Goal: Share content: Share content

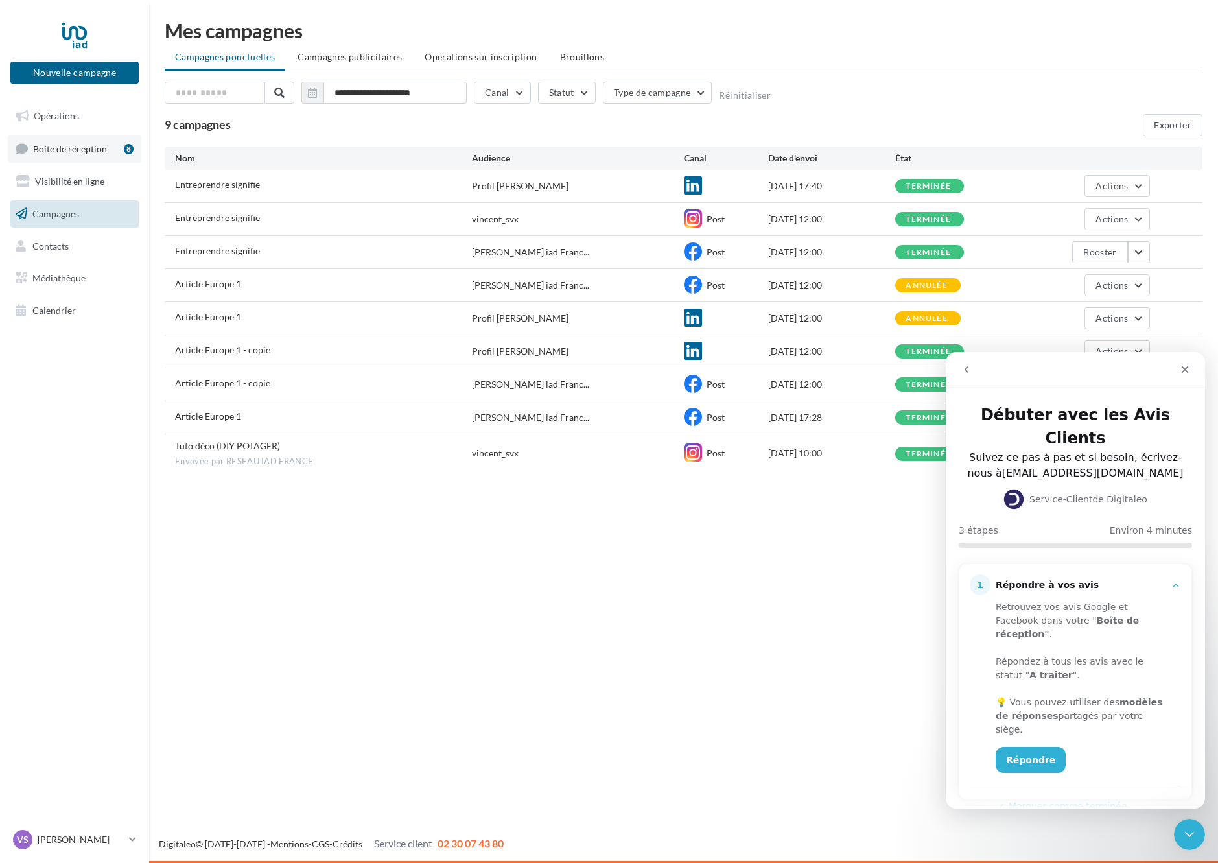
click at [80, 154] on span "Boîte de réception" at bounding box center [70, 148] width 74 height 11
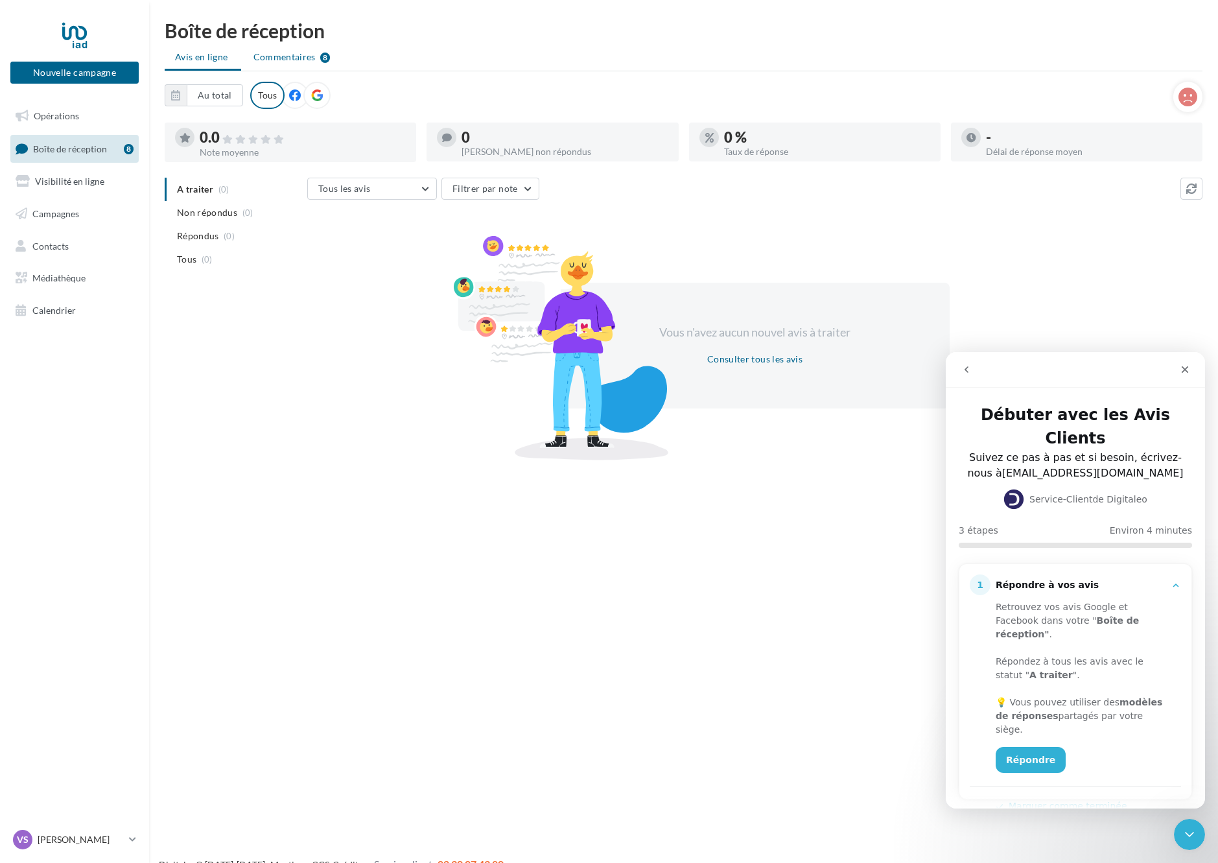
click at [288, 56] on span "Commentaires" at bounding box center [284, 57] width 62 height 13
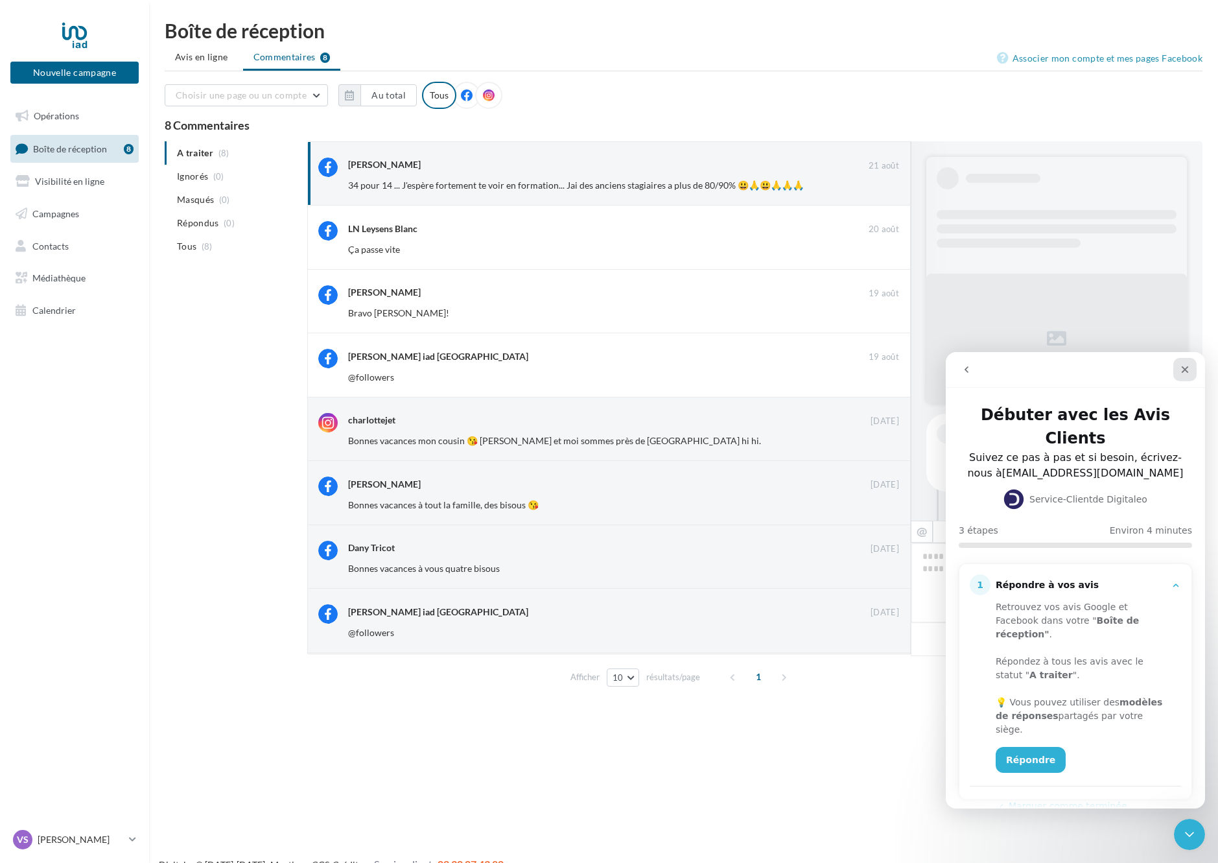
scroll to position [918, 0]
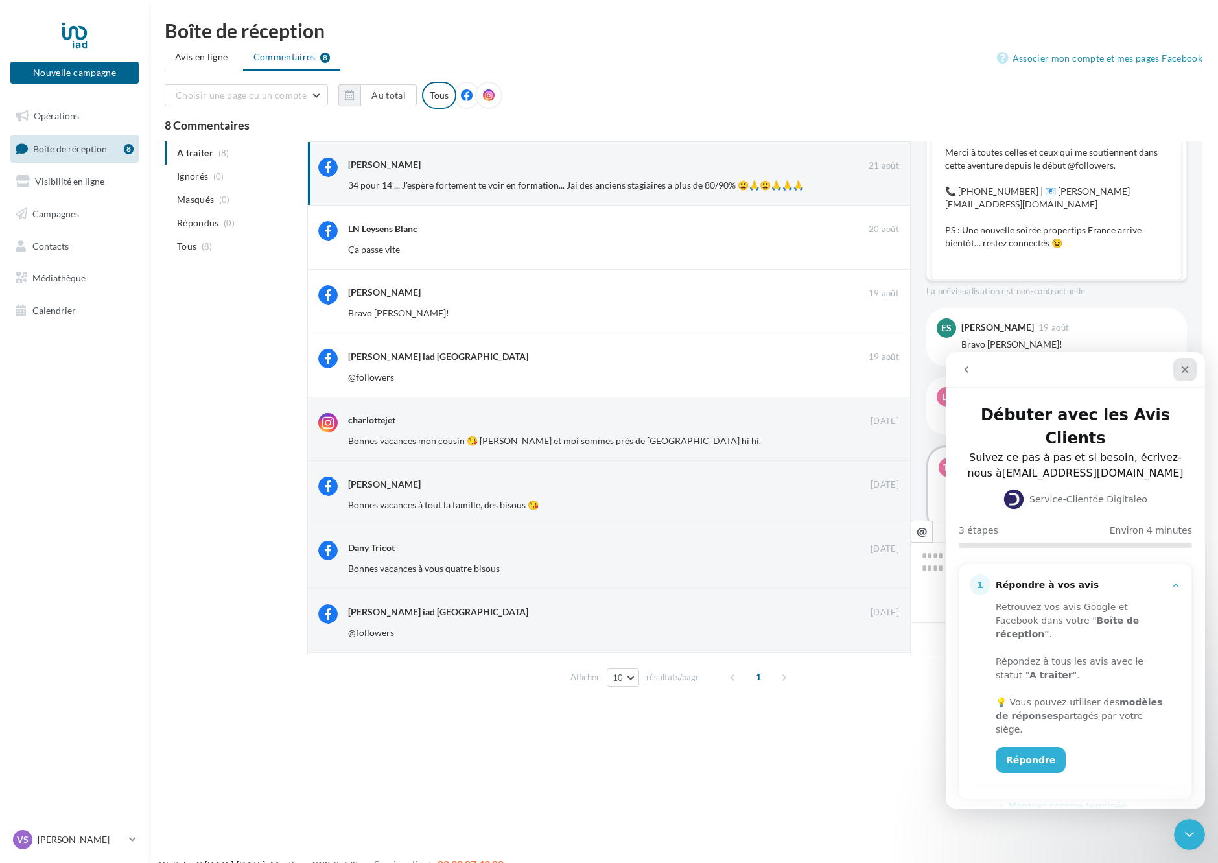
click at [1187, 367] on icon "Fermer" at bounding box center [1185, 369] width 7 height 7
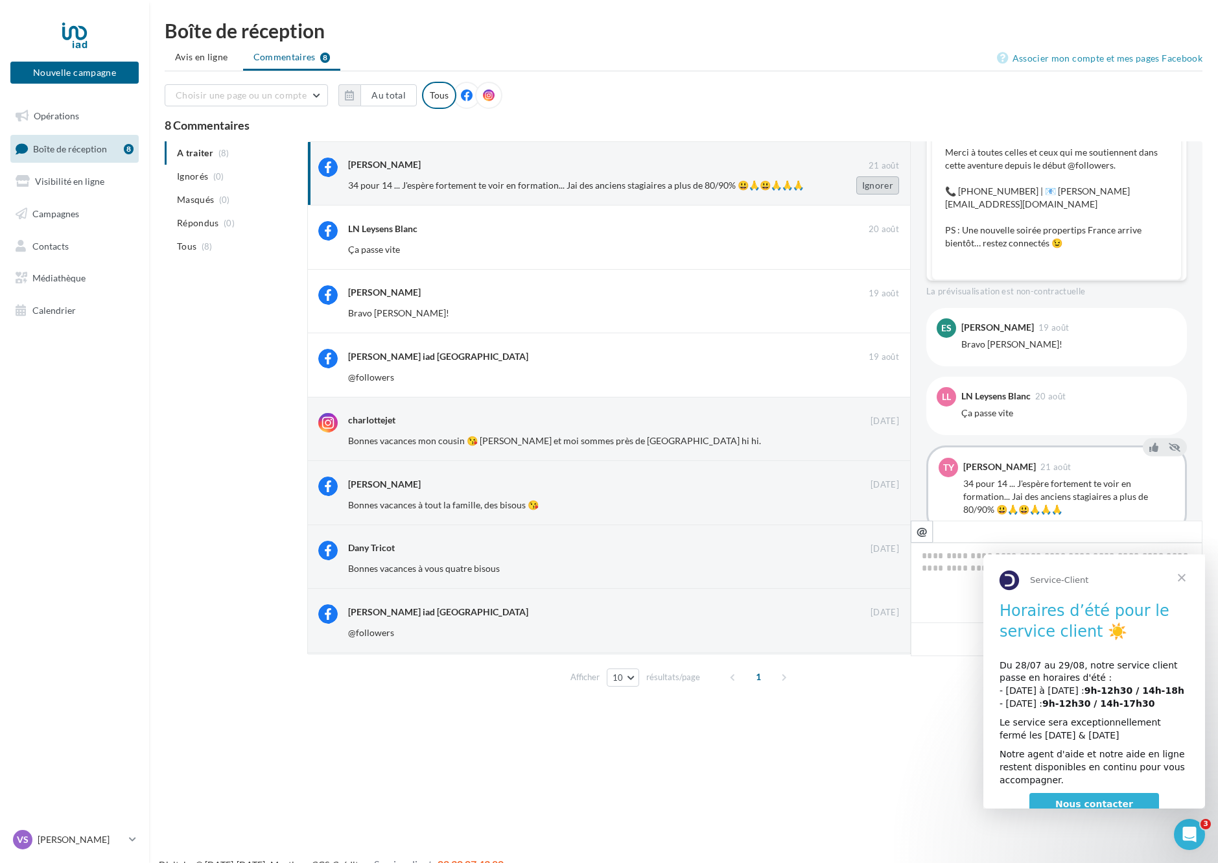
scroll to position [0, 0]
click at [875, 189] on button "Ignorer" at bounding box center [877, 185] width 43 height 18
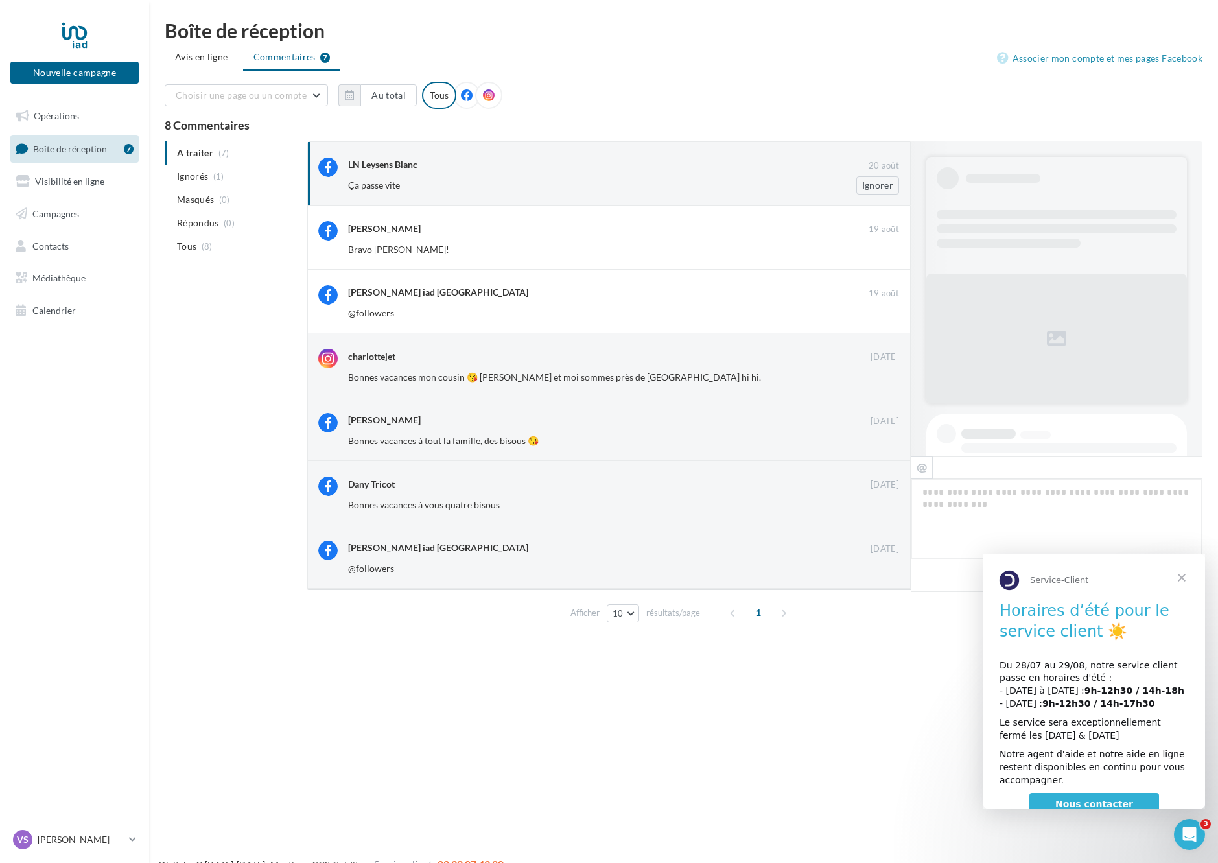
scroll to position [972, 0]
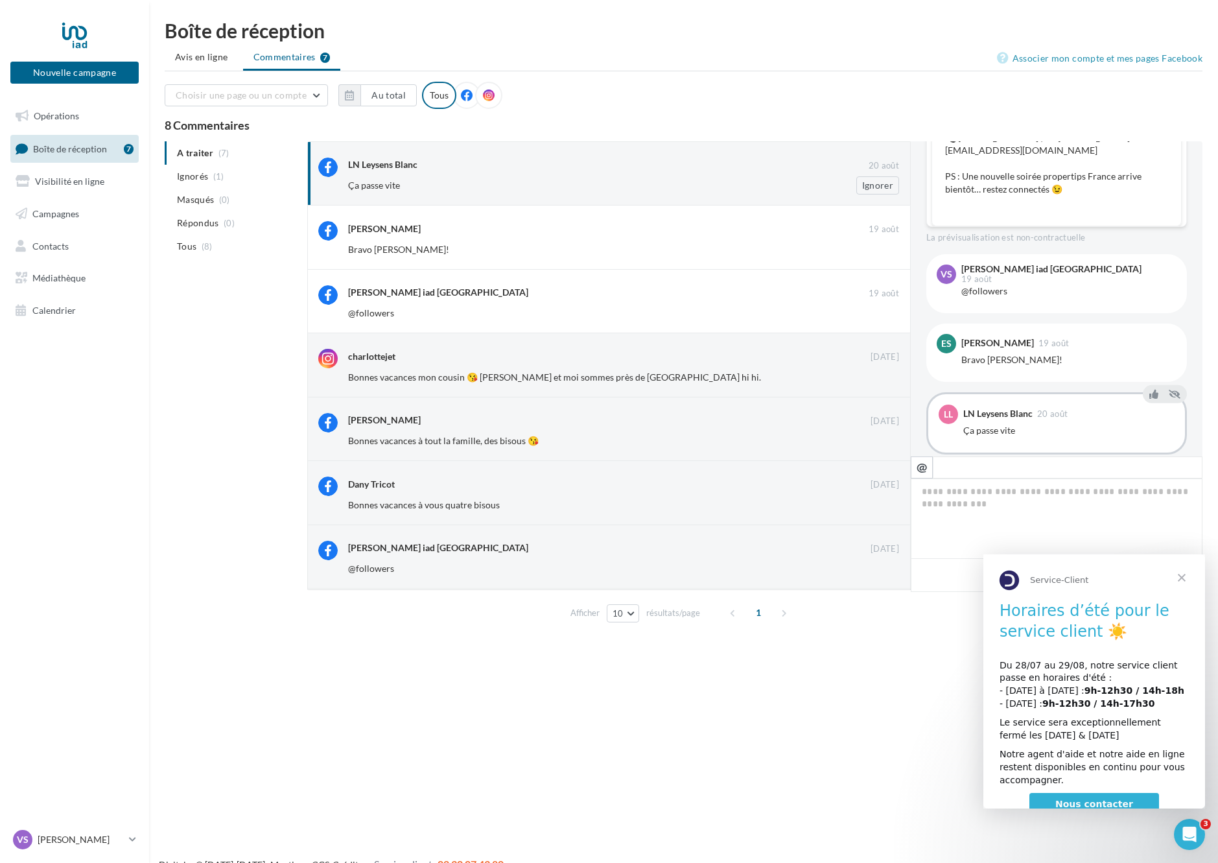
click at [413, 175] on div "LN Leysens Blanc 20 août Ça passe vite Ignorer" at bounding box center [623, 175] width 551 height 37
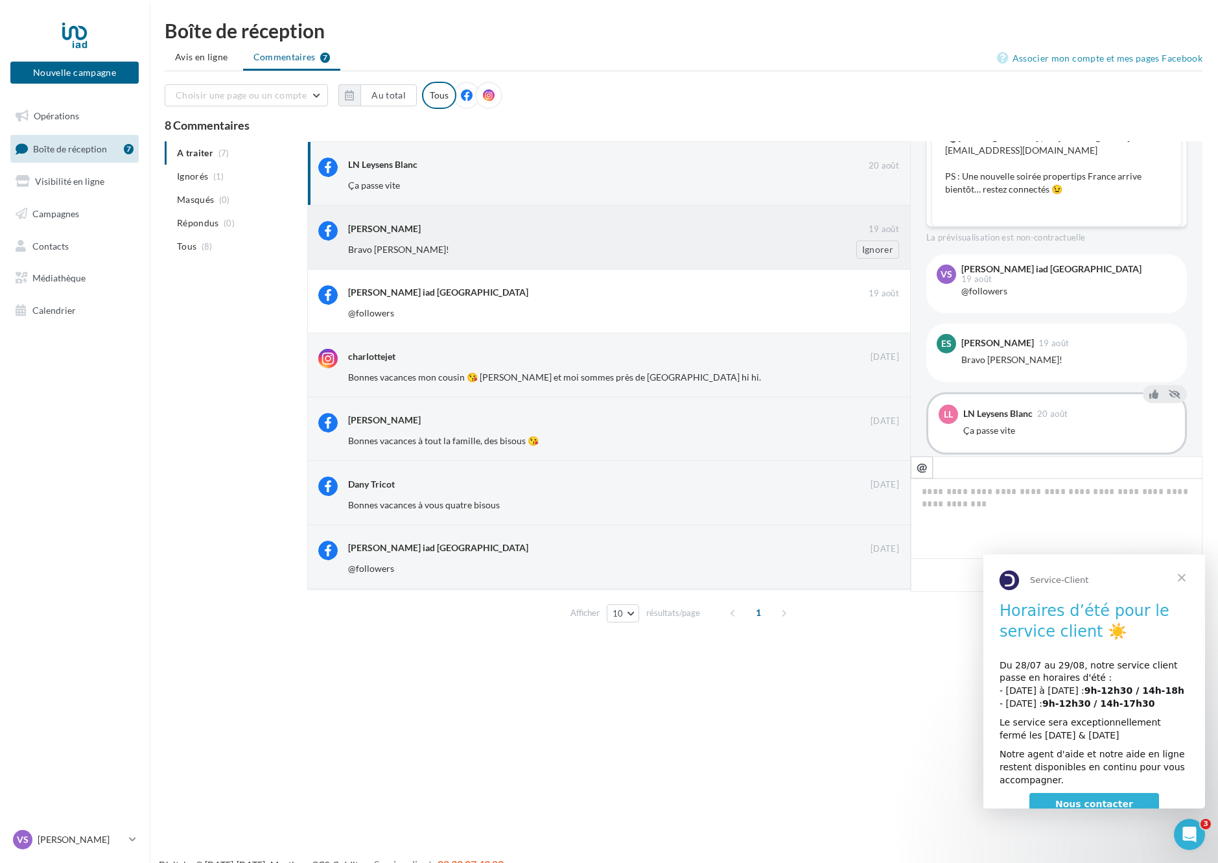
click at [408, 231] on div "Emilie Savreux" at bounding box center [608, 228] width 520 height 14
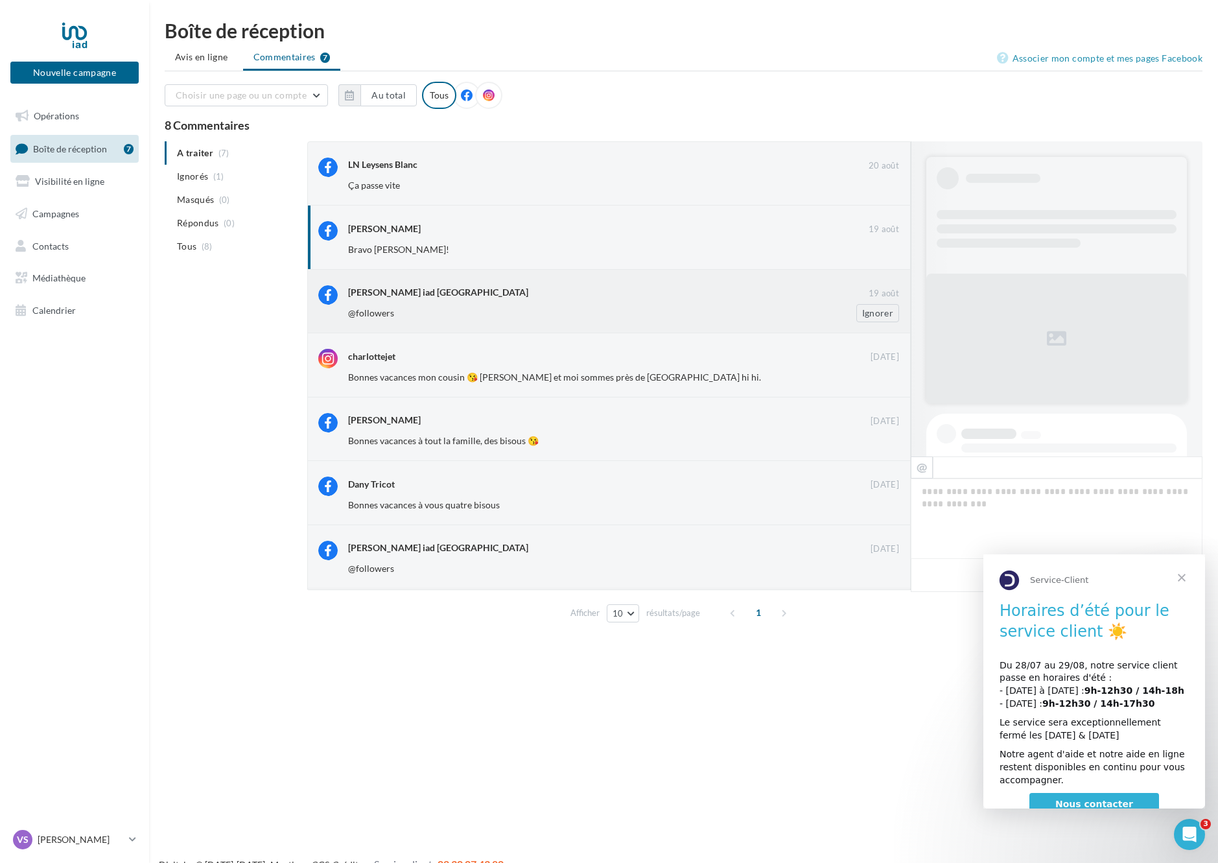
click at [416, 333] on div "Vincent Savreux iad France 19 août @followers Ignorer" at bounding box center [608, 302] width 603 height 64
click at [415, 391] on div "charlottejet 09 août Bonnes vacances mon cousin 😘 Léo et moi sommes près de Van…" at bounding box center [608, 365] width 603 height 64
click at [412, 425] on div "Nathalie Jet" at bounding box center [609, 420] width 522 height 14
drag, startPoint x: 404, startPoint y: 499, endPoint x: 402, endPoint y: 509, distance: 10.5
click at [404, 499] on div "Bonnes vacances à vous quatre bisous Ignorer" at bounding box center [628, 505] width 561 height 18
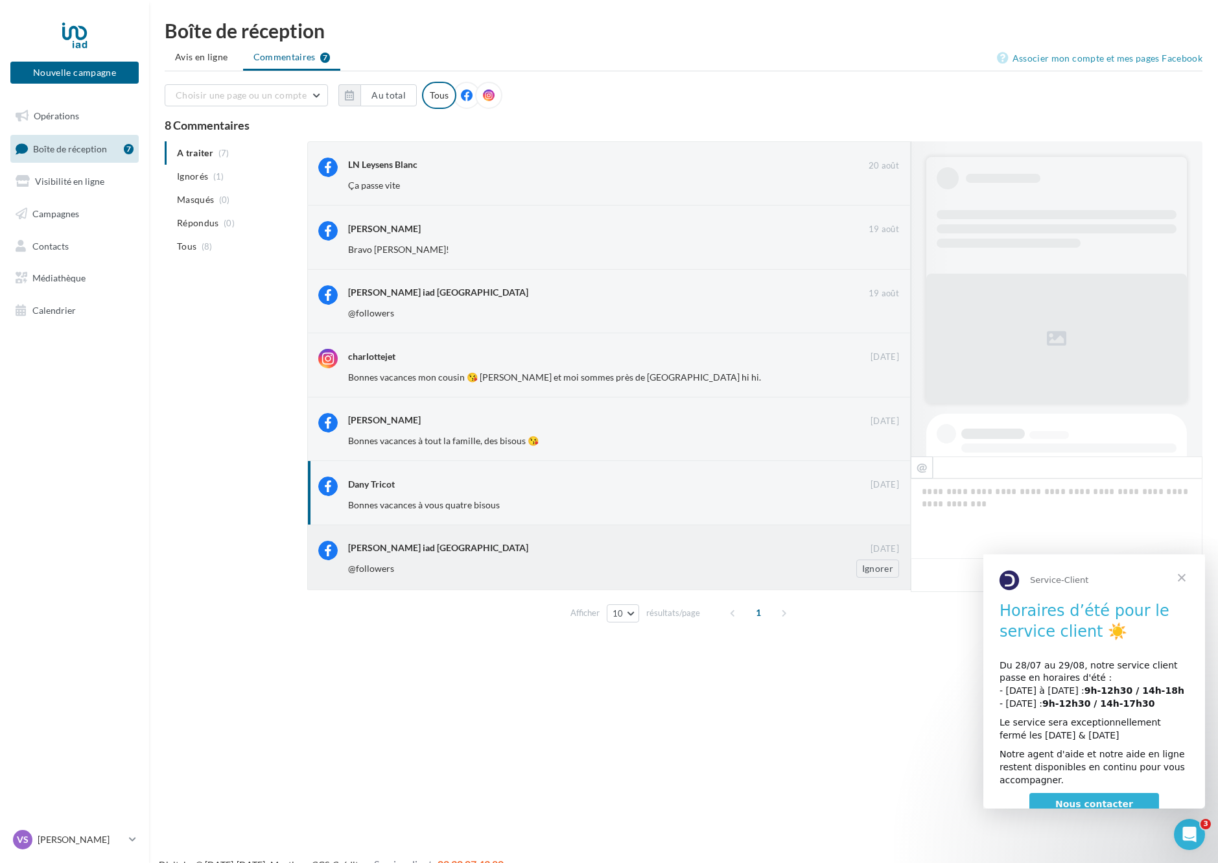
click at [378, 554] on div "Vincent Savreux iad France" at bounding box center [438, 547] width 180 height 13
drag, startPoint x: 196, startPoint y: 148, endPoint x: 196, endPoint y: 169, distance: 20.7
click at [196, 148] on ul "A traiter (7) Ignorés (1) Masqués (0) Répondus (0) Tous (8)" at bounding box center [233, 199] width 137 height 117
click at [198, 176] on span "Ignorés" at bounding box center [192, 176] width 31 height 13
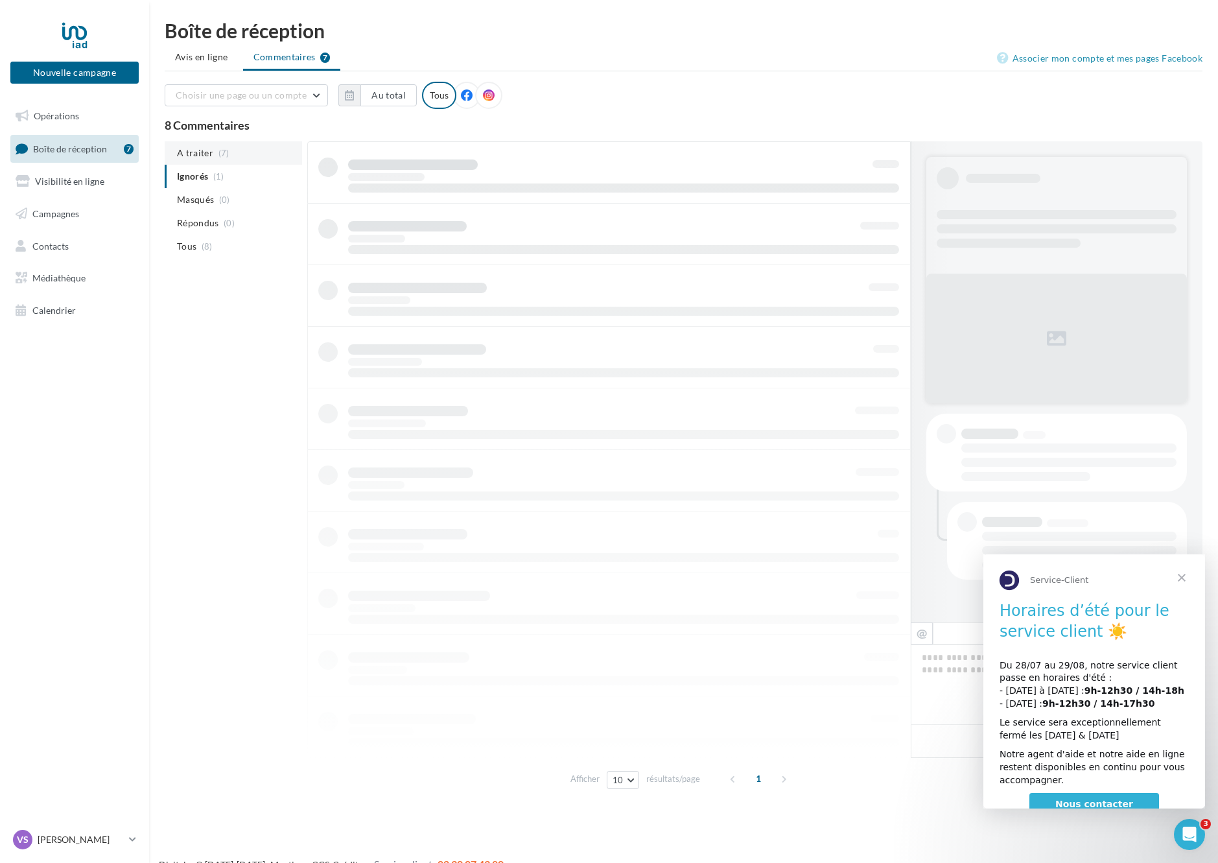
click at [198, 152] on span "A traiter" at bounding box center [195, 152] width 36 height 13
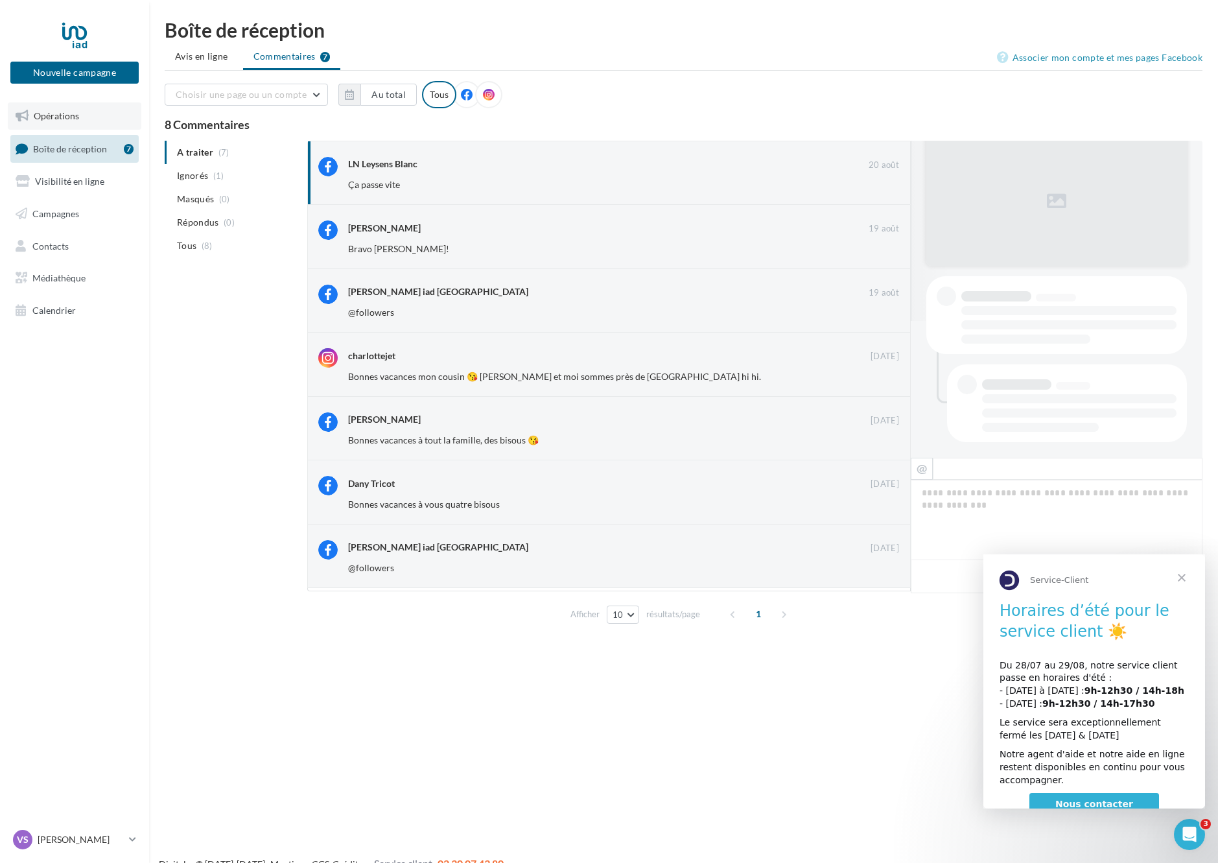
scroll to position [137, 0]
click at [79, 114] on link "Opérations" at bounding box center [75, 115] width 134 height 27
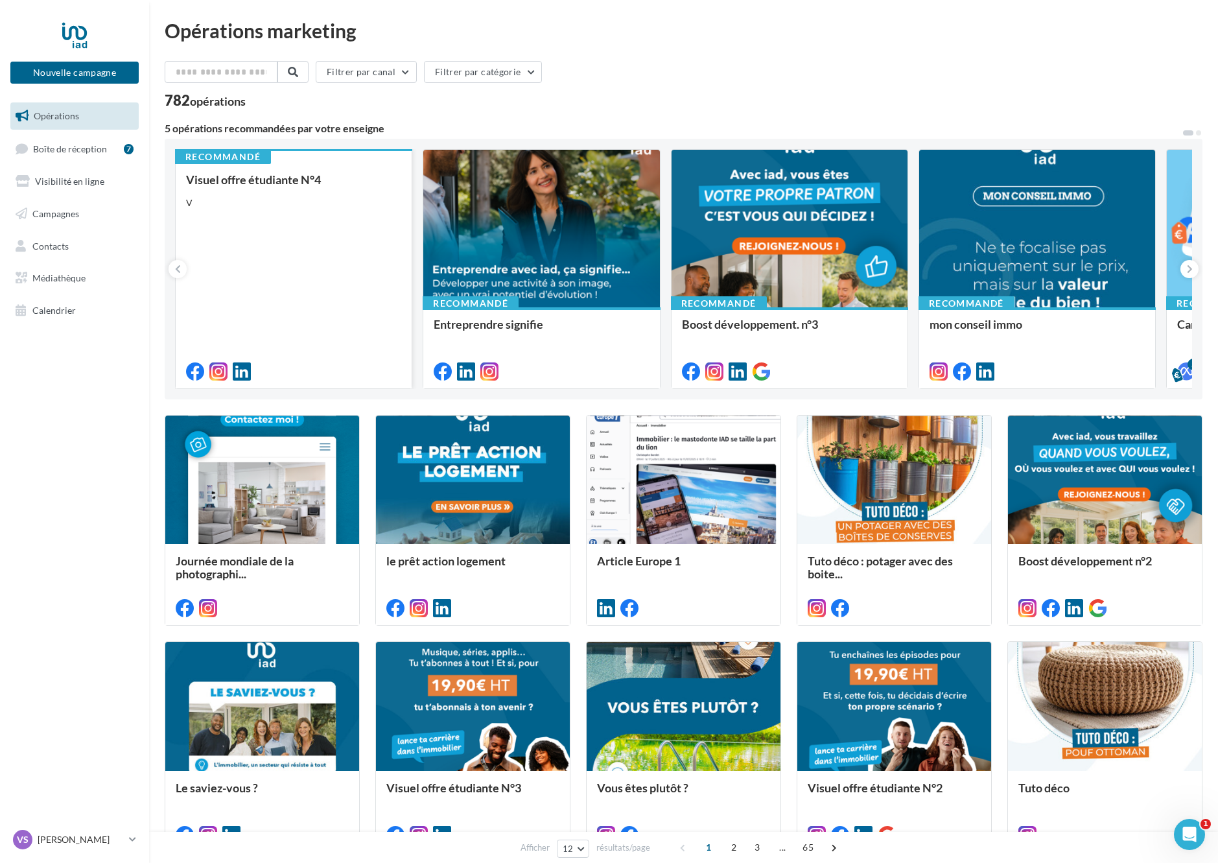
click at [338, 196] on div "Visuel offre étudiante N°4 V" at bounding box center [293, 275] width 215 height 204
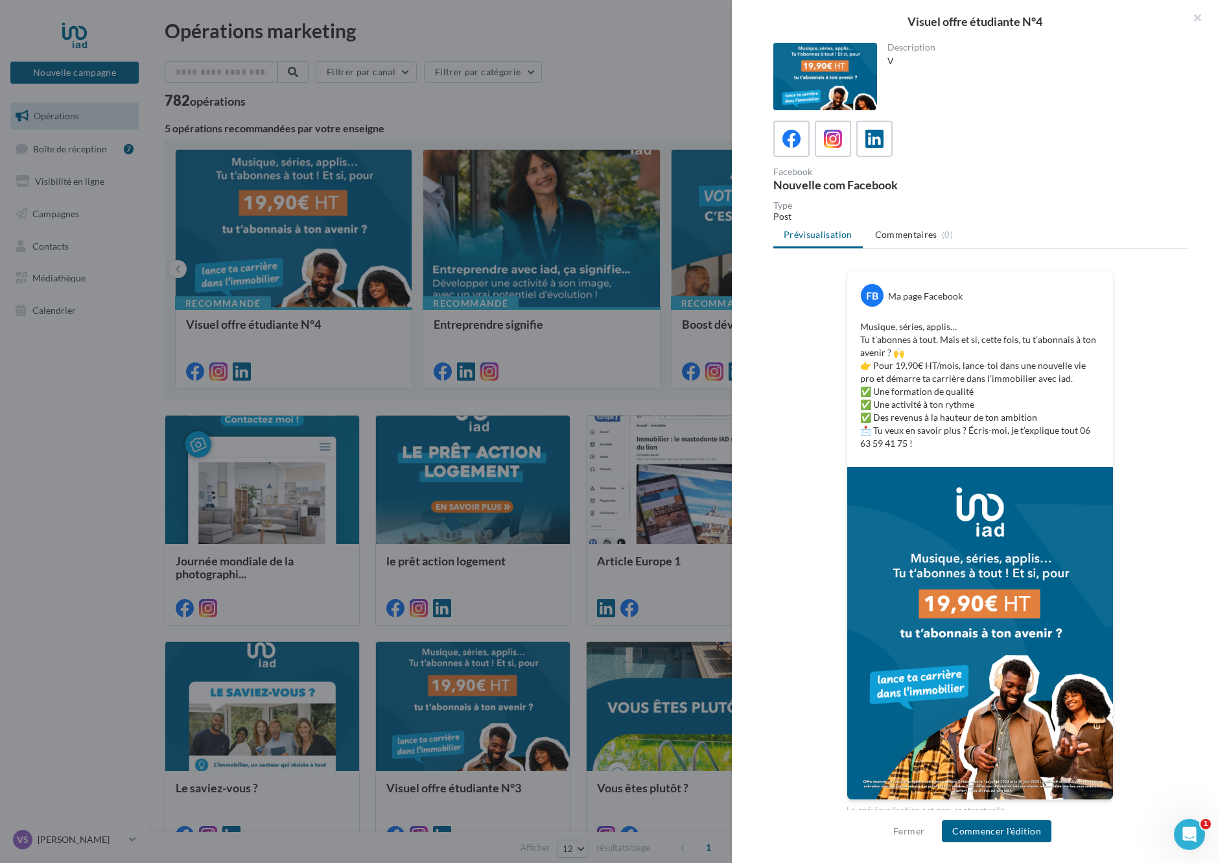
scroll to position [13, 0]
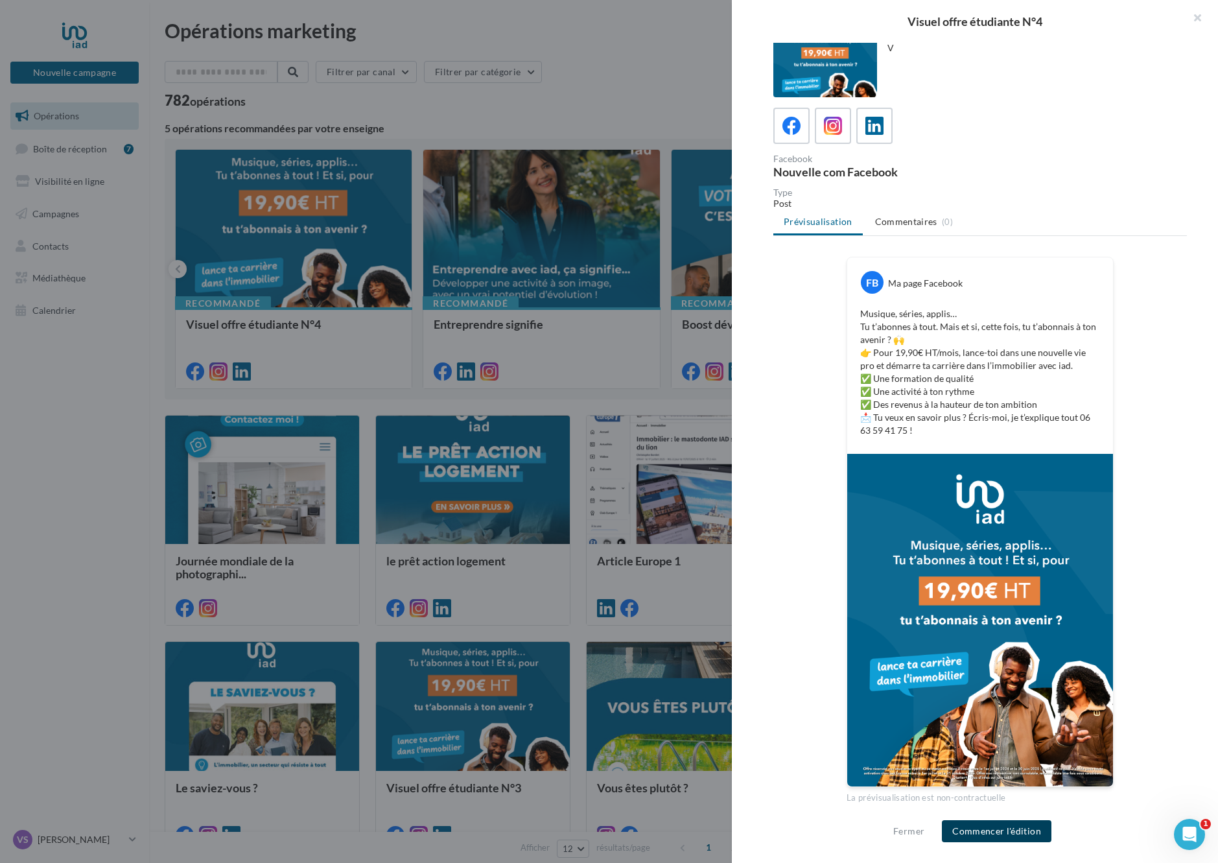
click at [1006, 830] on button "Commencer l'édition" at bounding box center [997, 831] width 110 height 22
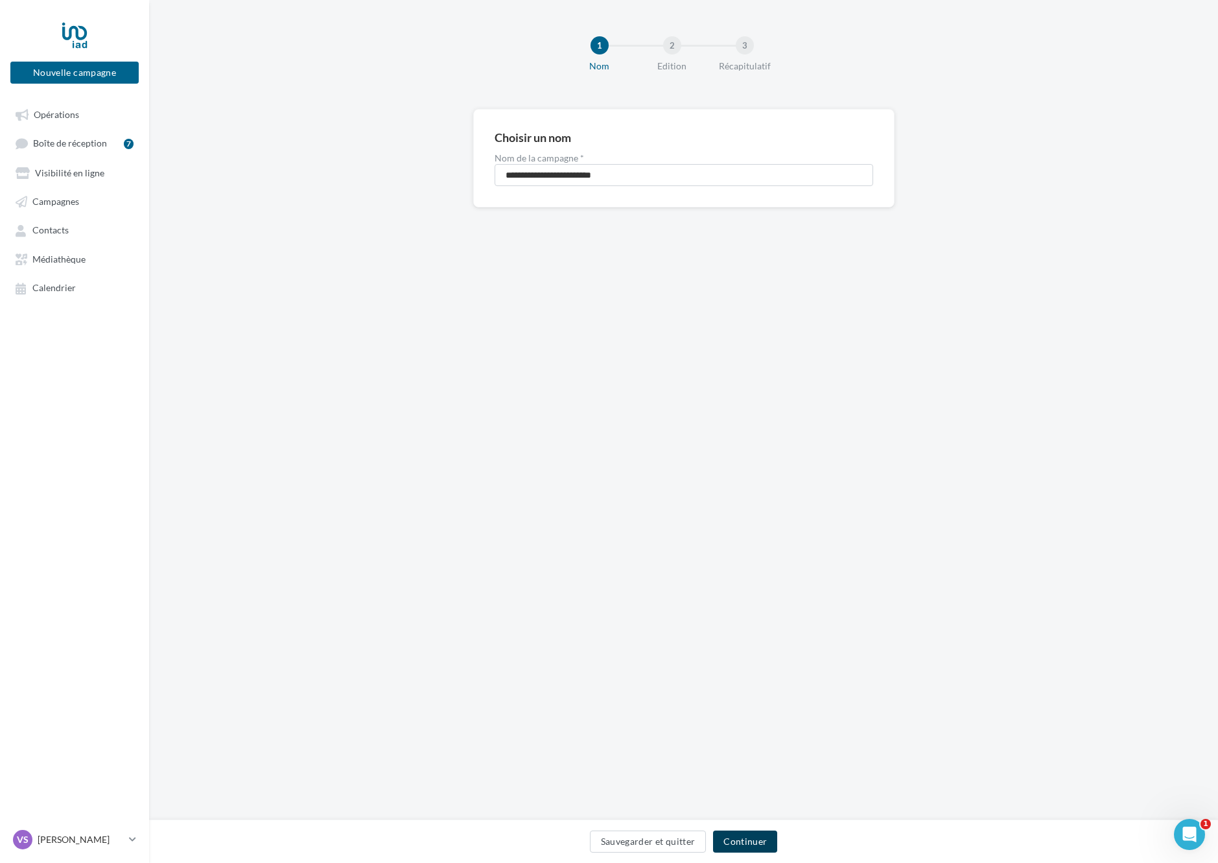
click at [737, 831] on button "Continuer" at bounding box center [745, 841] width 64 height 22
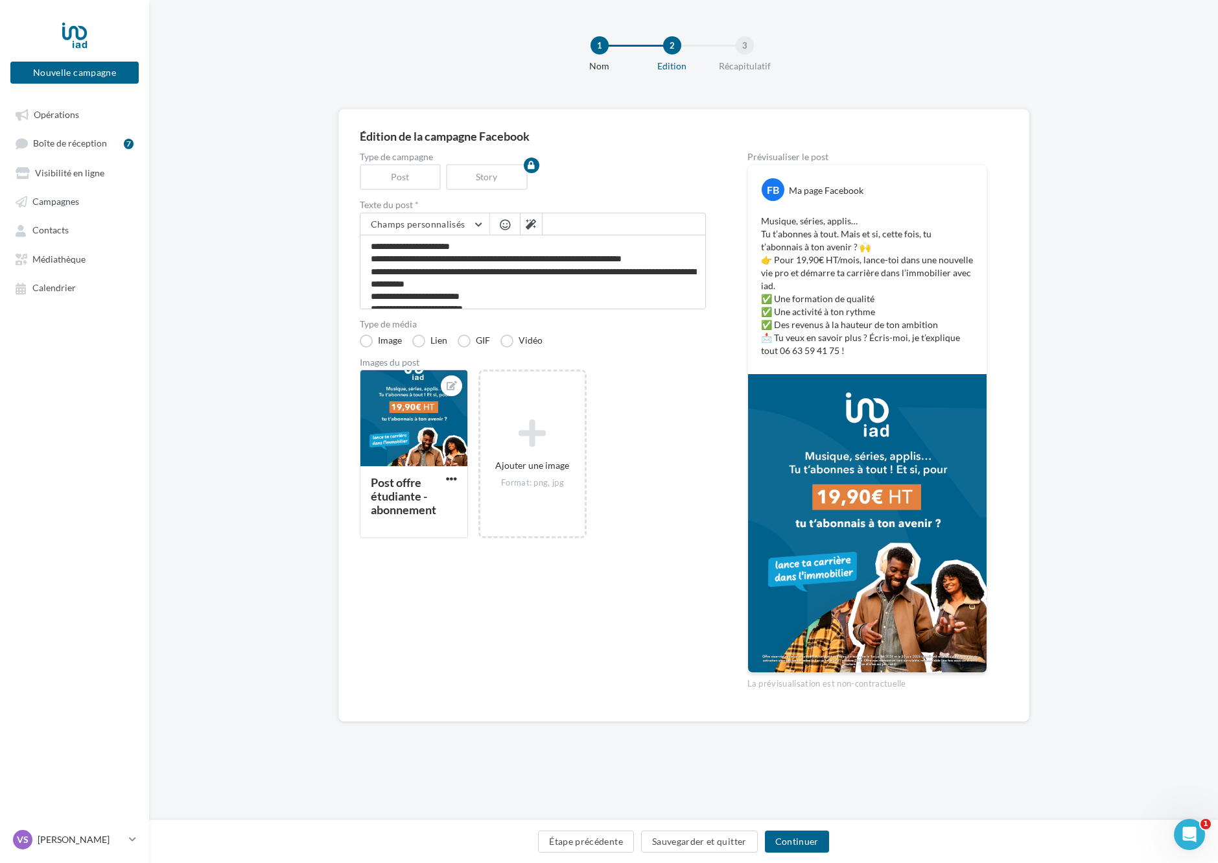
scroll to position [37, 0]
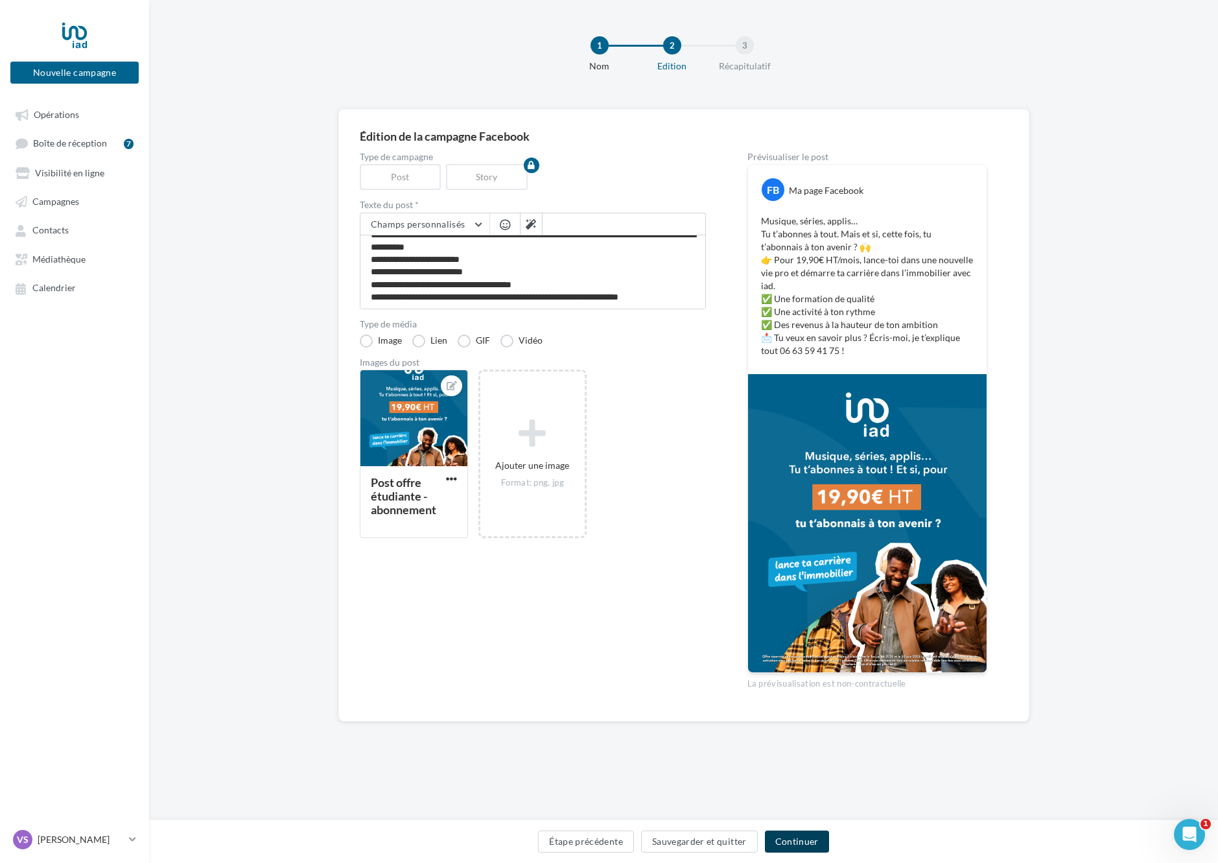
click at [813, 849] on button "Continuer" at bounding box center [797, 841] width 64 height 22
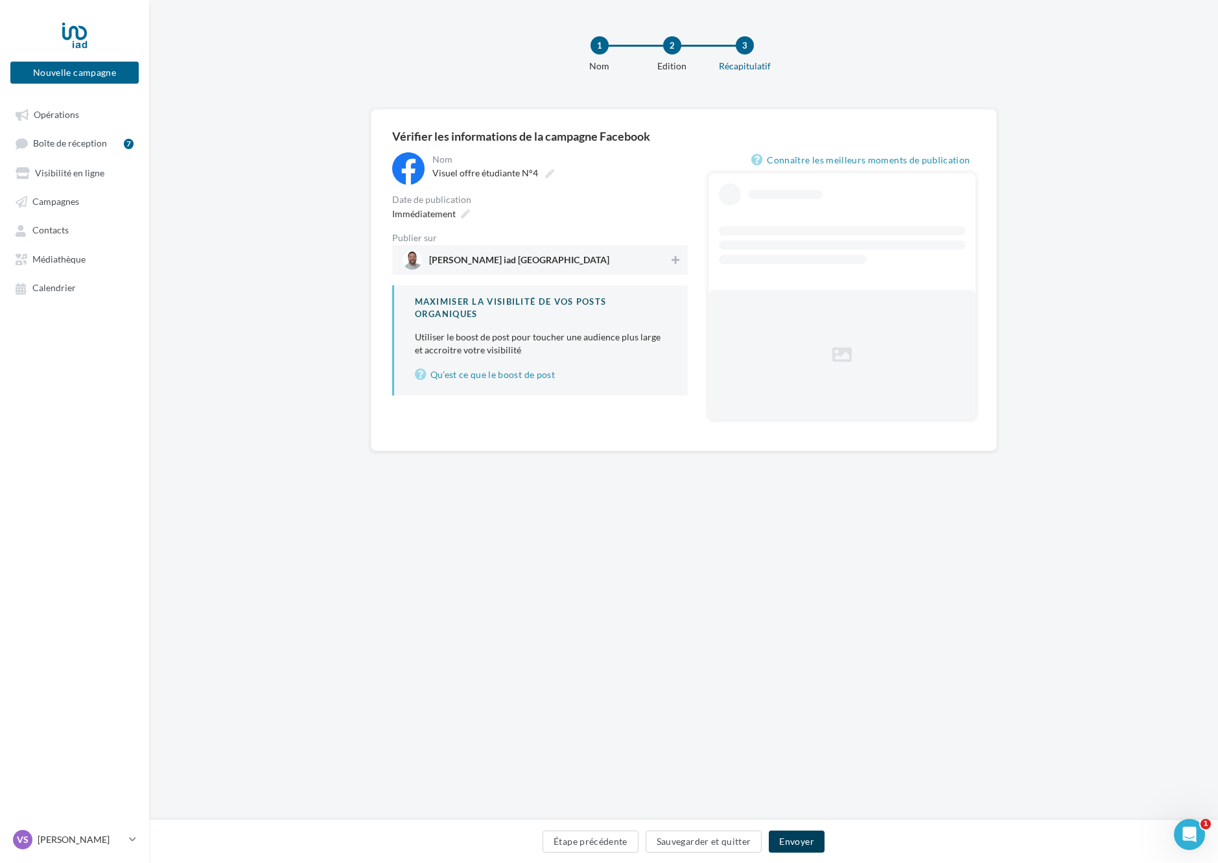
click at [807, 844] on button "Envoyer" at bounding box center [796, 841] width 55 height 22
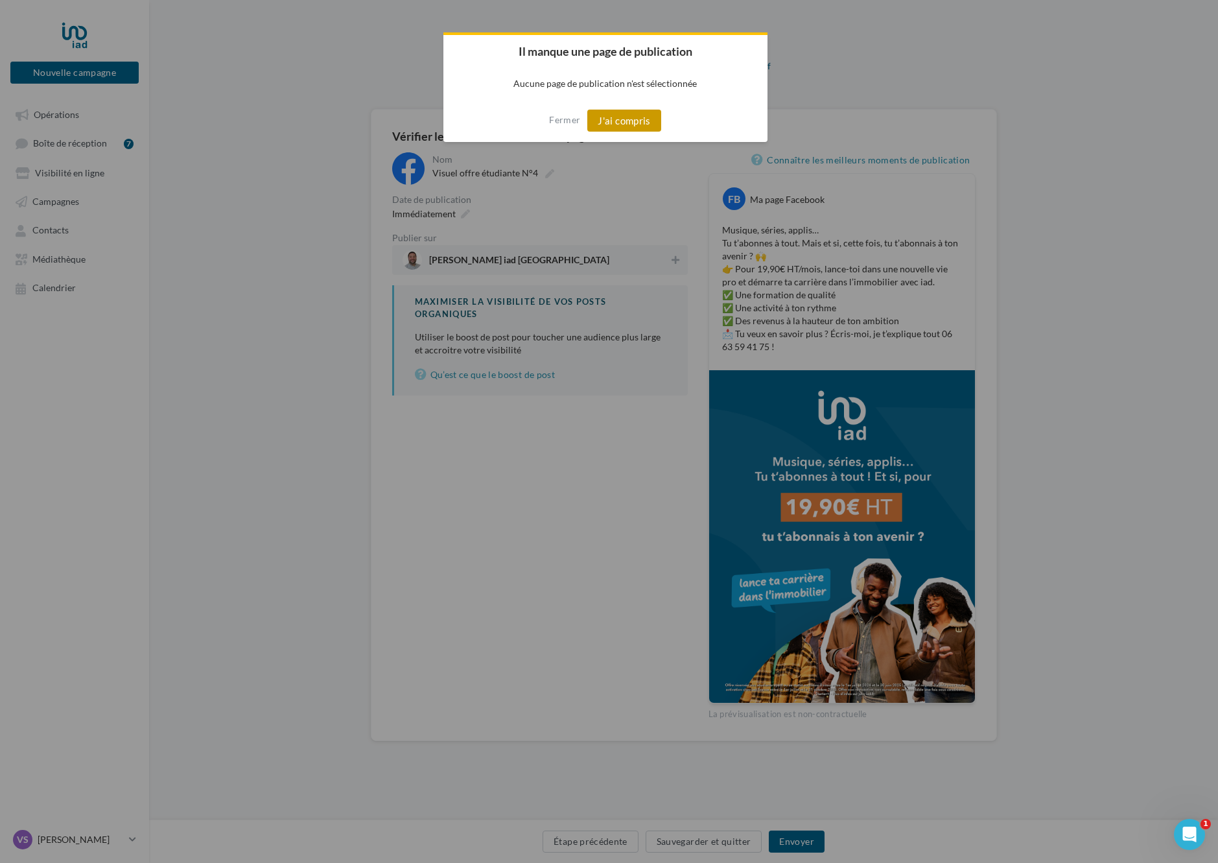
click at [626, 114] on button "J'ai compris" at bounding box center [624, 121] width 74 height 22
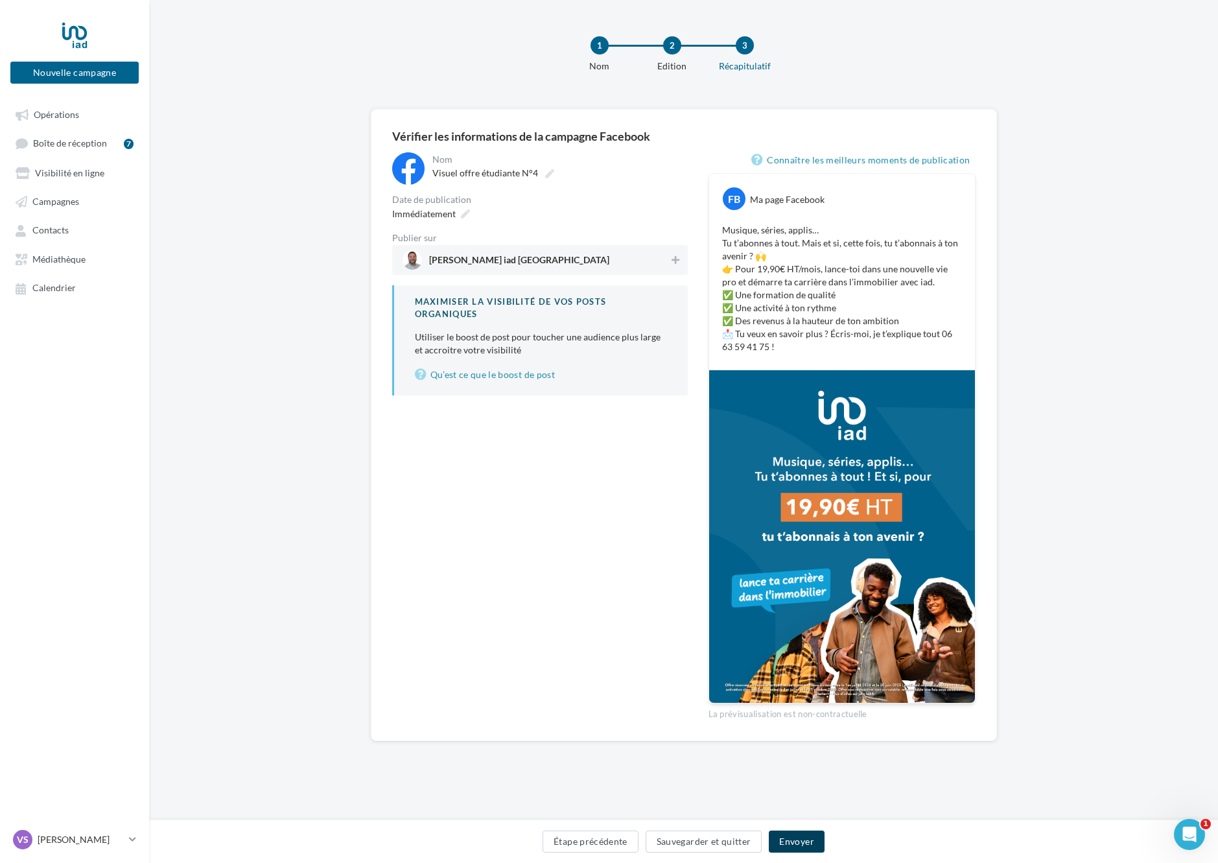
click at [799, 842] on button "Envoyer" at bounding box center [796, 841] width 55 height 22
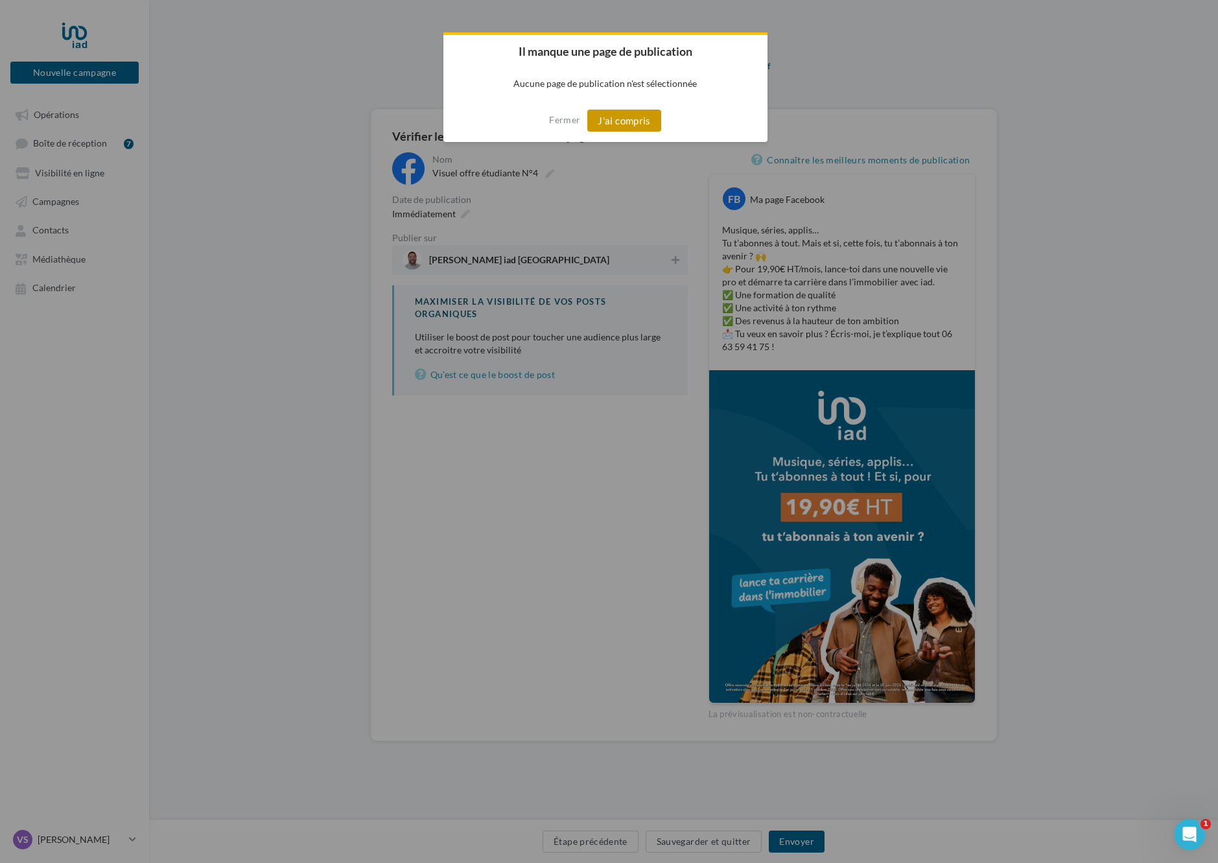
drag, startPoint x: 635, startPoint y: 125, endPoint x: 613, endPoint y: 141, distance: 27.4
click at [635, 125] on button "J'ai compris" at bounding box center [624, 121] width 74 height 22
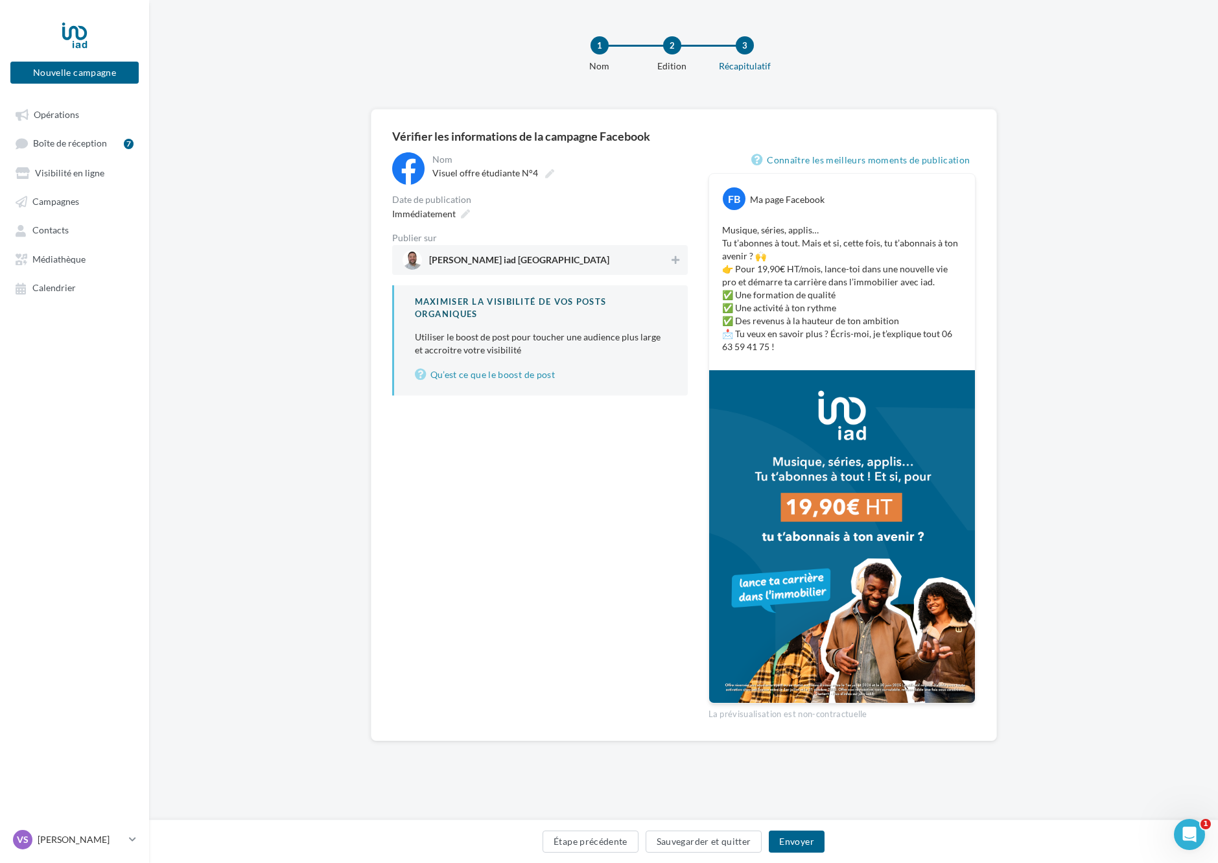
click at [506, 268] on span "Vincent Savreux iad France" at bounding box center [519, 262] width 180 height 14
click at [817, 844] on button "Envoyer" at bounding box center [796, 841] width 55 height 22
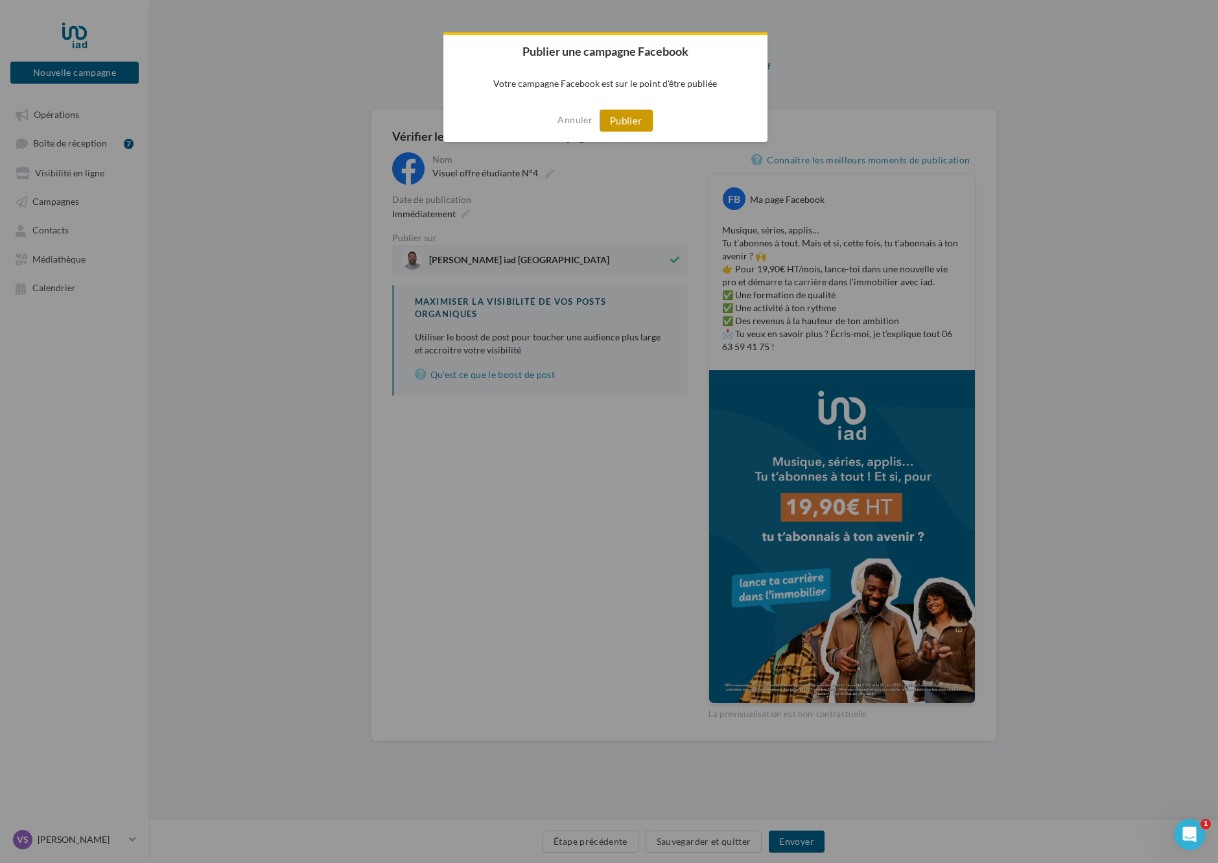
click at [645, 115] on button "Publier" at bounding box center [626, 121] width 53 height 22
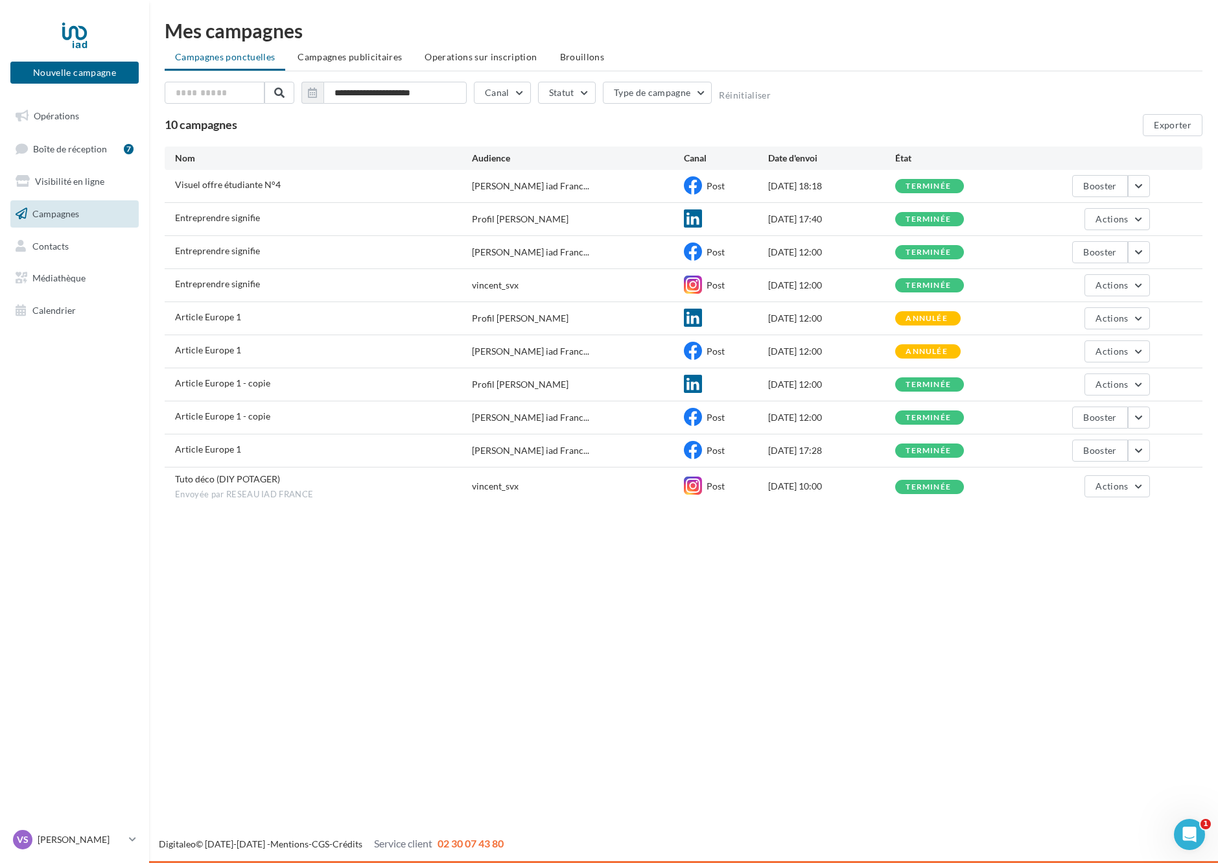
click at [76, 117] on span "Opérations" at bounding box center [56, 115] width 45 height 11
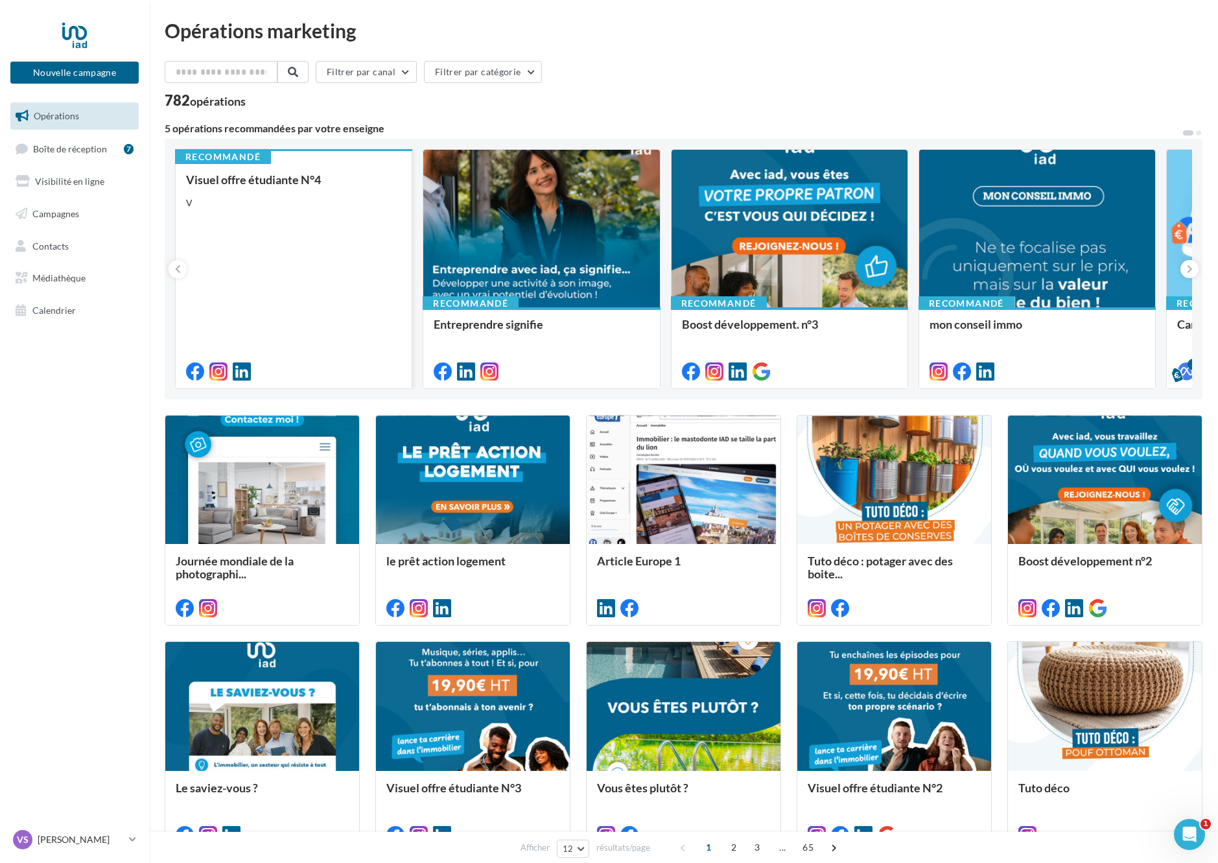
click at [304, 214] on div "Visuel offre étudiante N°4 V" at bounding box center [293, 275] width 215 height 204
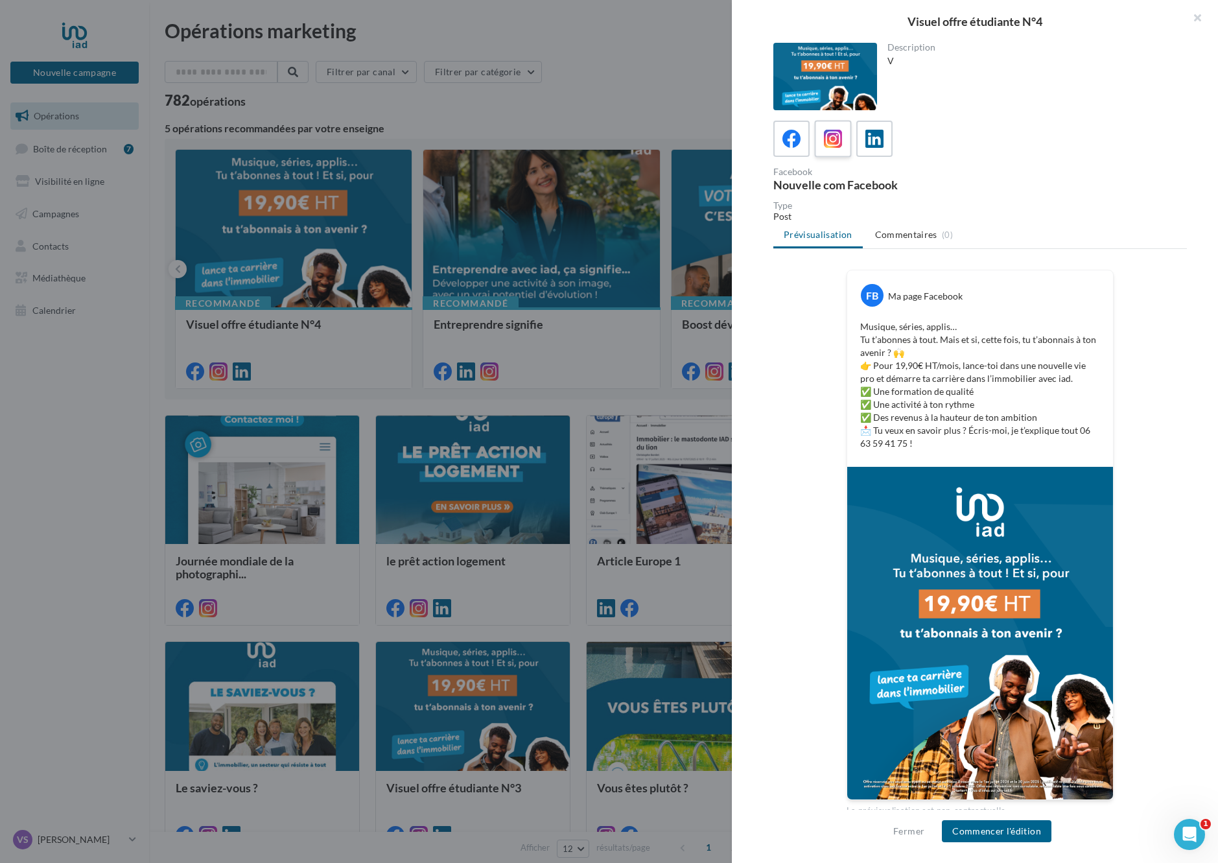
click at [828, 143] on icon at bounding box center [833, 139] width 19 height 19
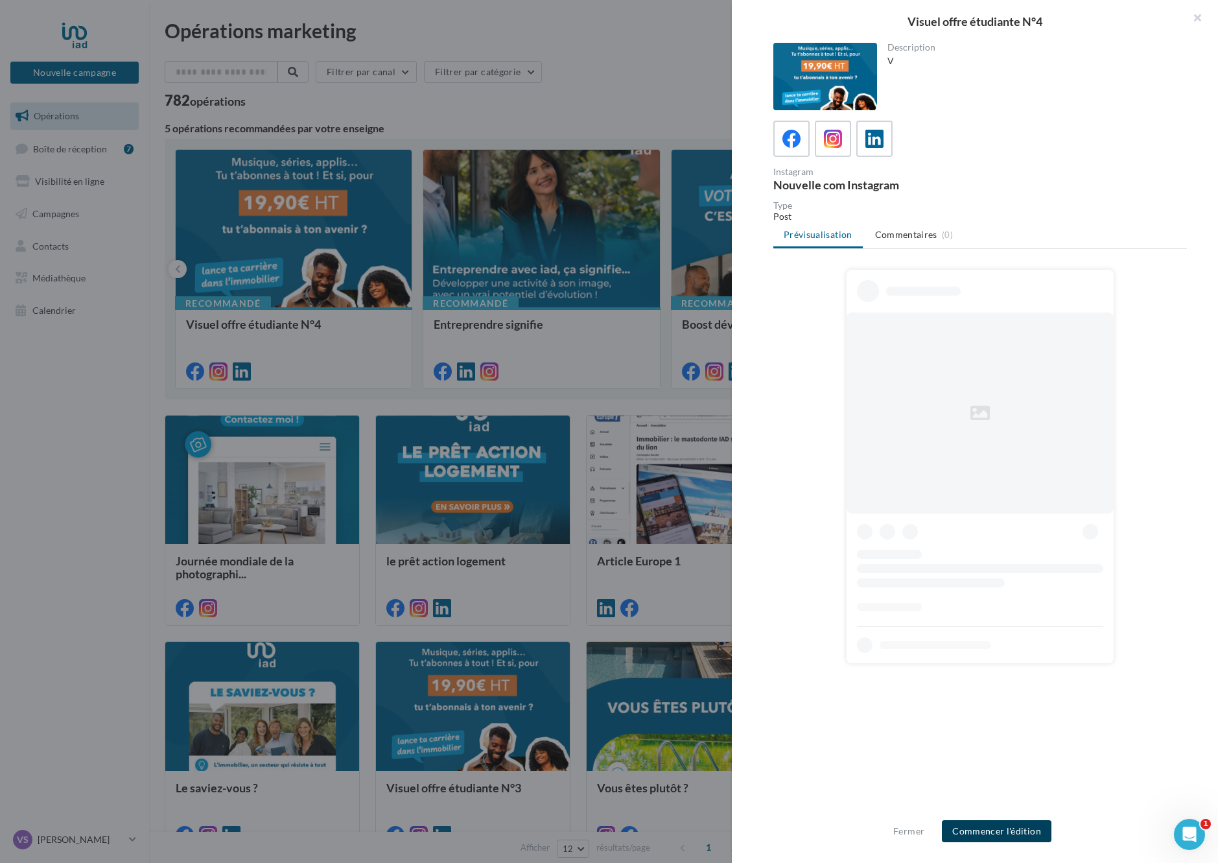
click at [997, 836] on button "Commencer l'édition" at bounding box center [997, 831] width 110 height 22
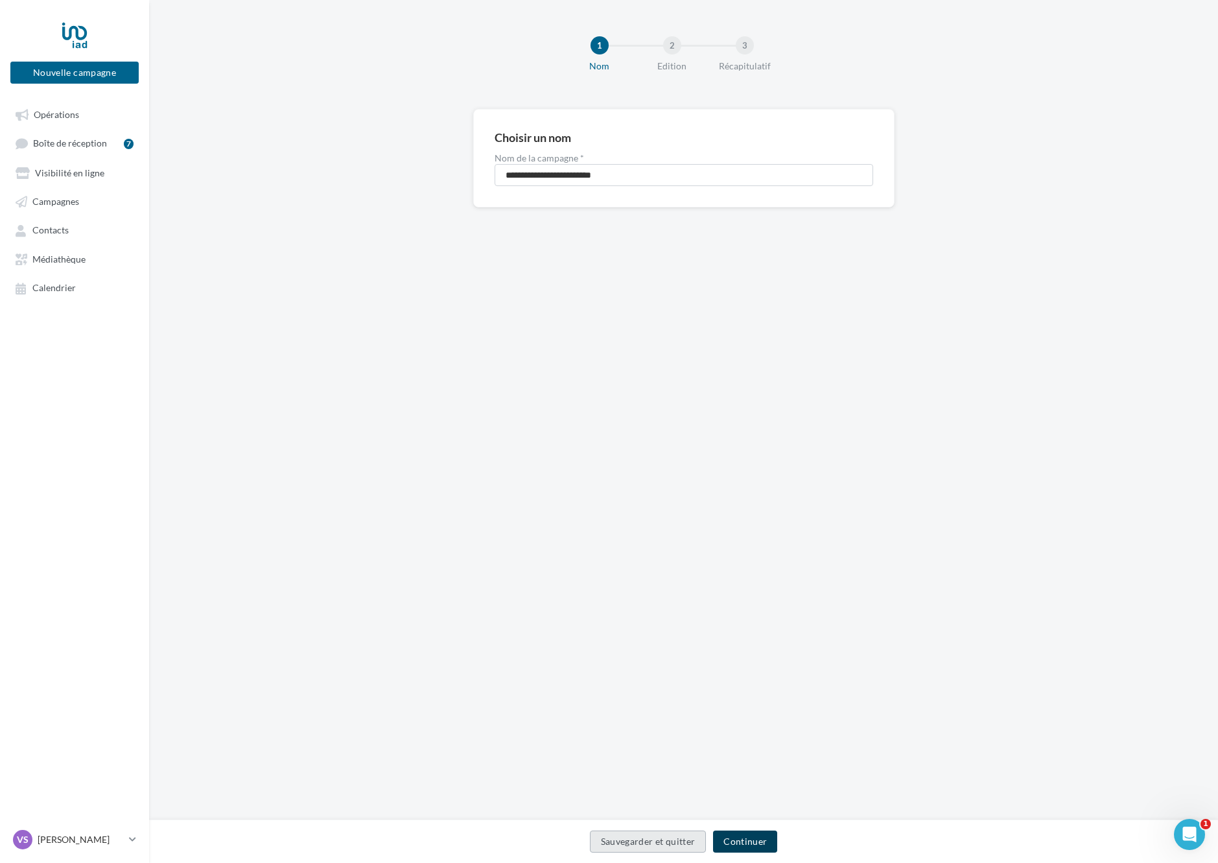
click at [754, 843] on button "Continuer" at bounding box center [745, 841] width 64 height 22
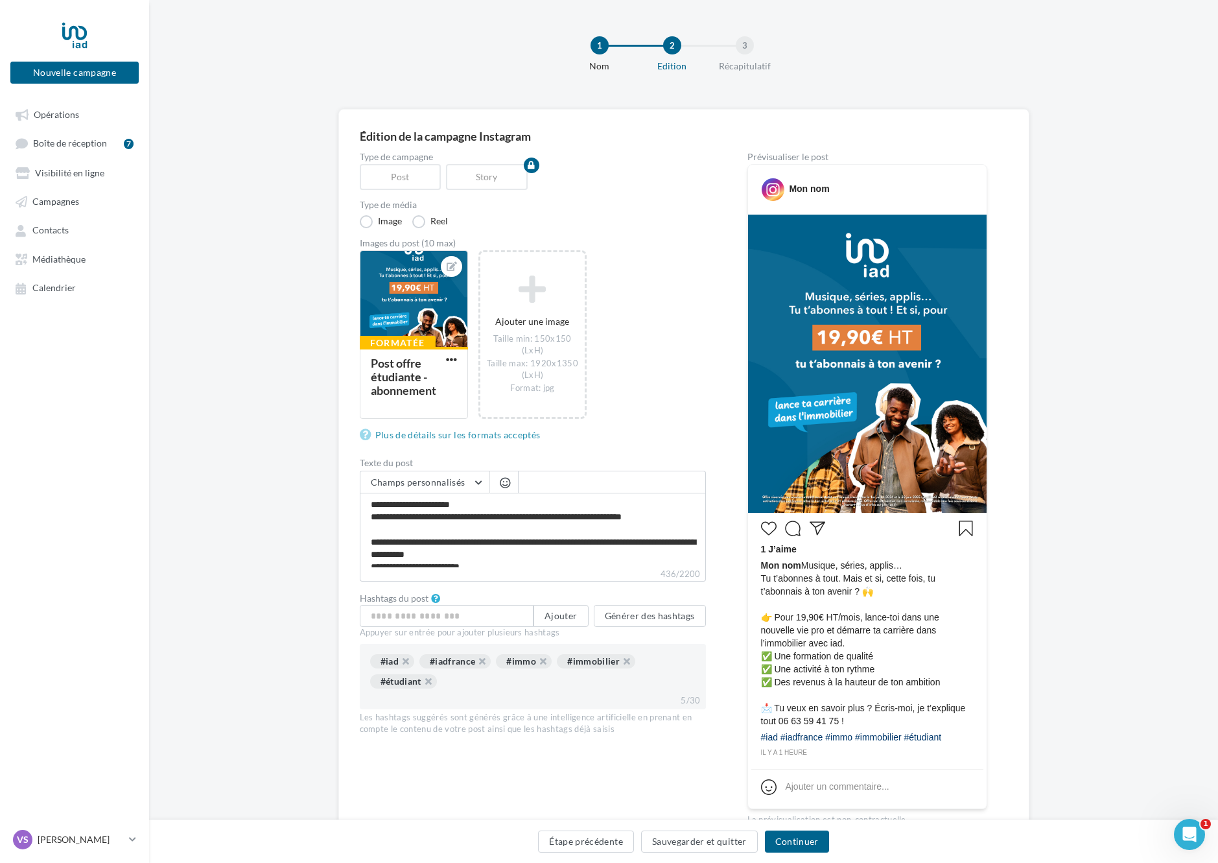
click at [647, 392] on div "Formatée Post offre étudiante - abonnement Ajouter une image Taille min: 150x1…" at bounding box center [538, 341] width 356 height 182
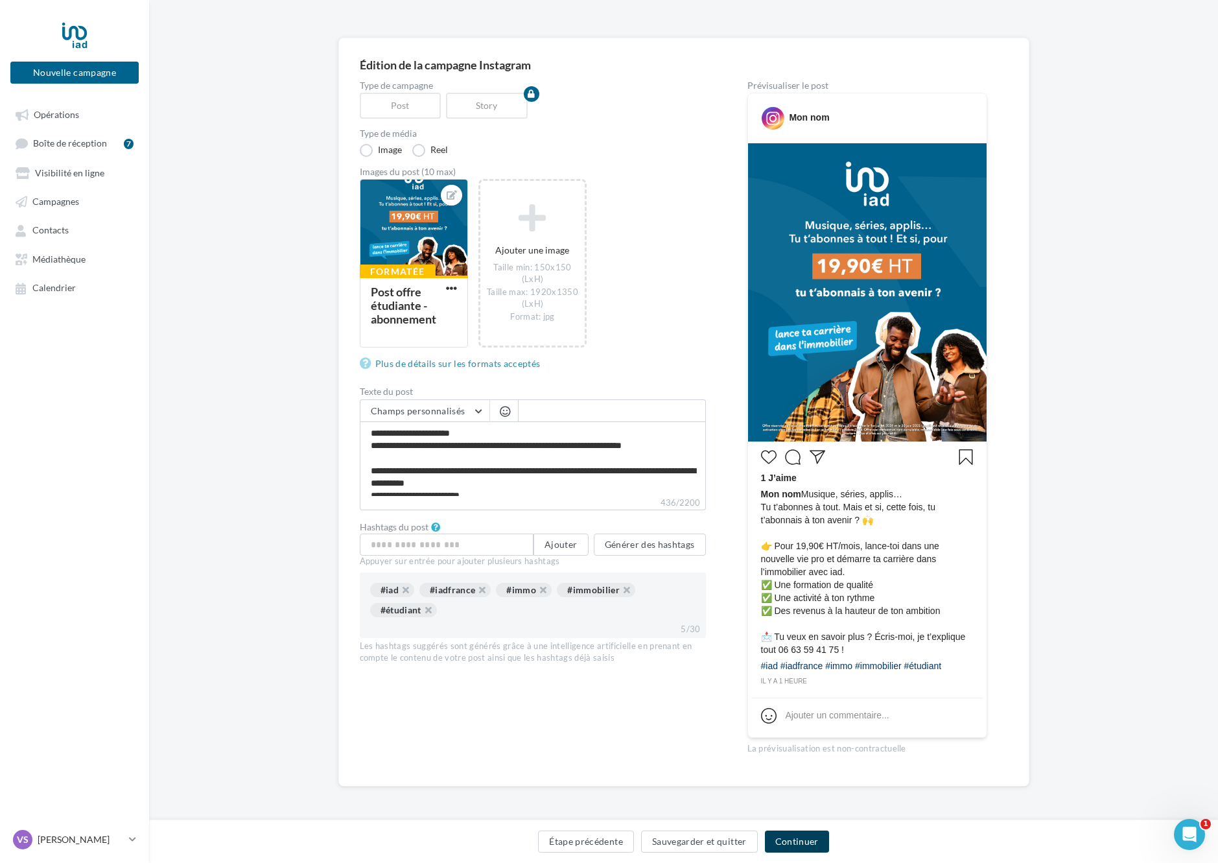
click at [791, 844] on button "Continuer" at bounding box center [797, 841] width 64 height 22
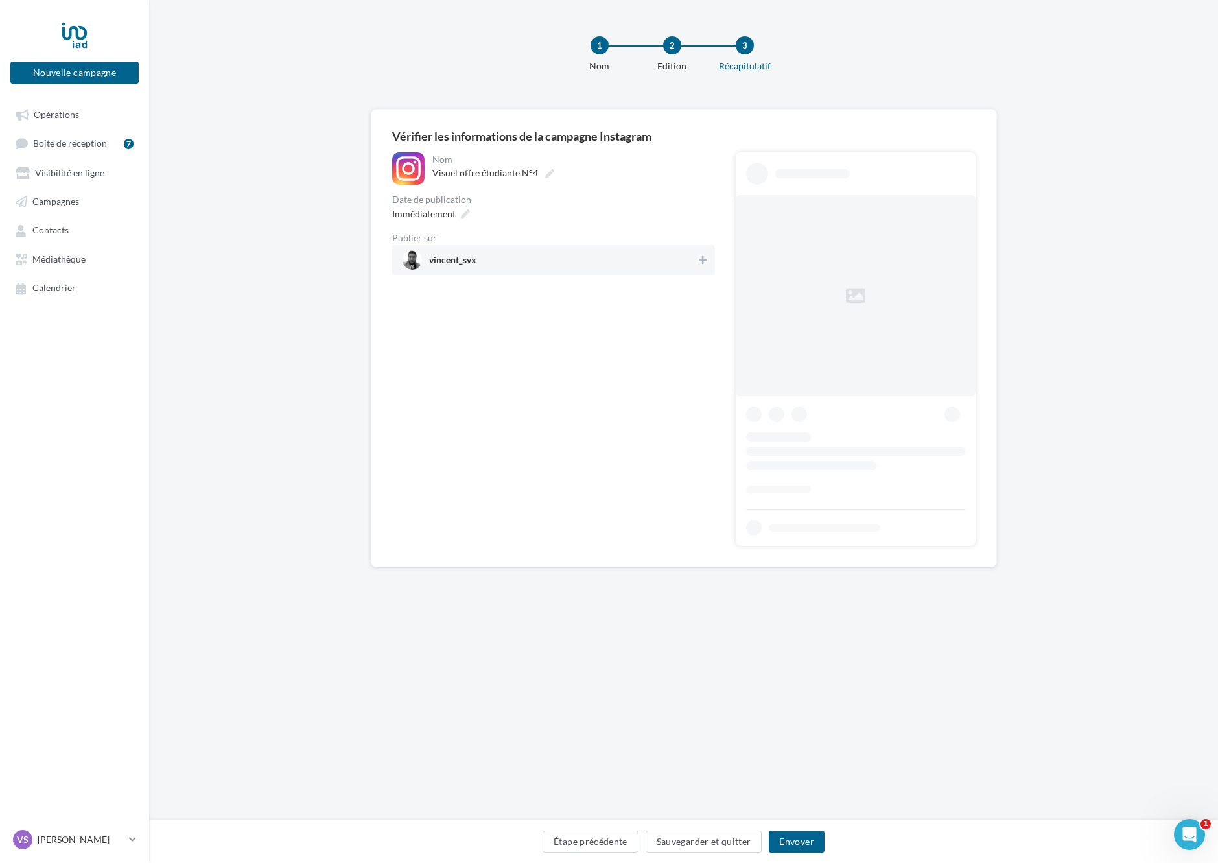
click at [480, 270] on span "vincent_svx" at bounding box center [549, 259] width 294 height 19
drag, startPoint x: 798, startPoint y: 842, endPoint x: 605, endPoint y: 172, distance: 696.8
click at [798, 842] on button "Envoyer" at bounding box center [796, 841] width 55 height 22
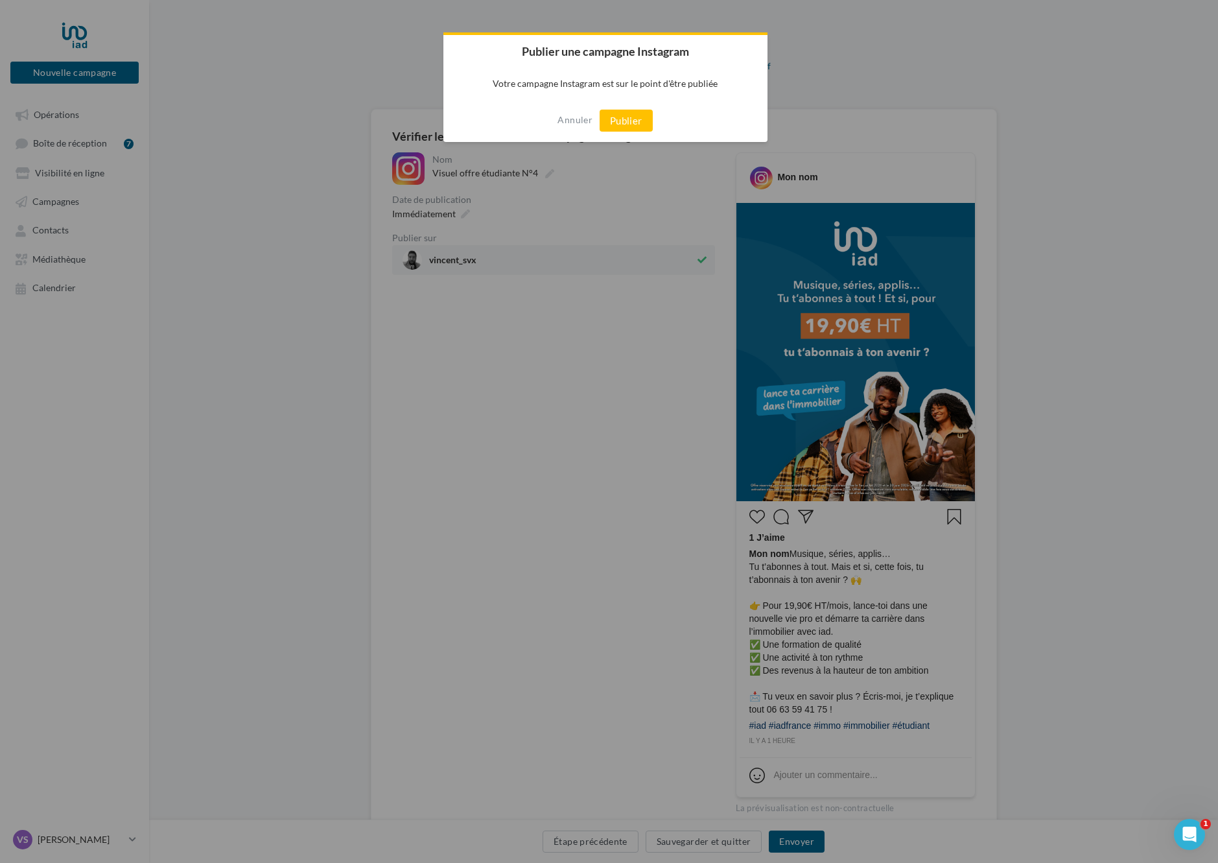
drag, startPoint x: 617, startPoint y: 121, endPoint x: 604, endPoint y: 50, distance: 71.8
click at [617, 121] on button "Publier" at bounding box center [626, 121] width 53 height 22
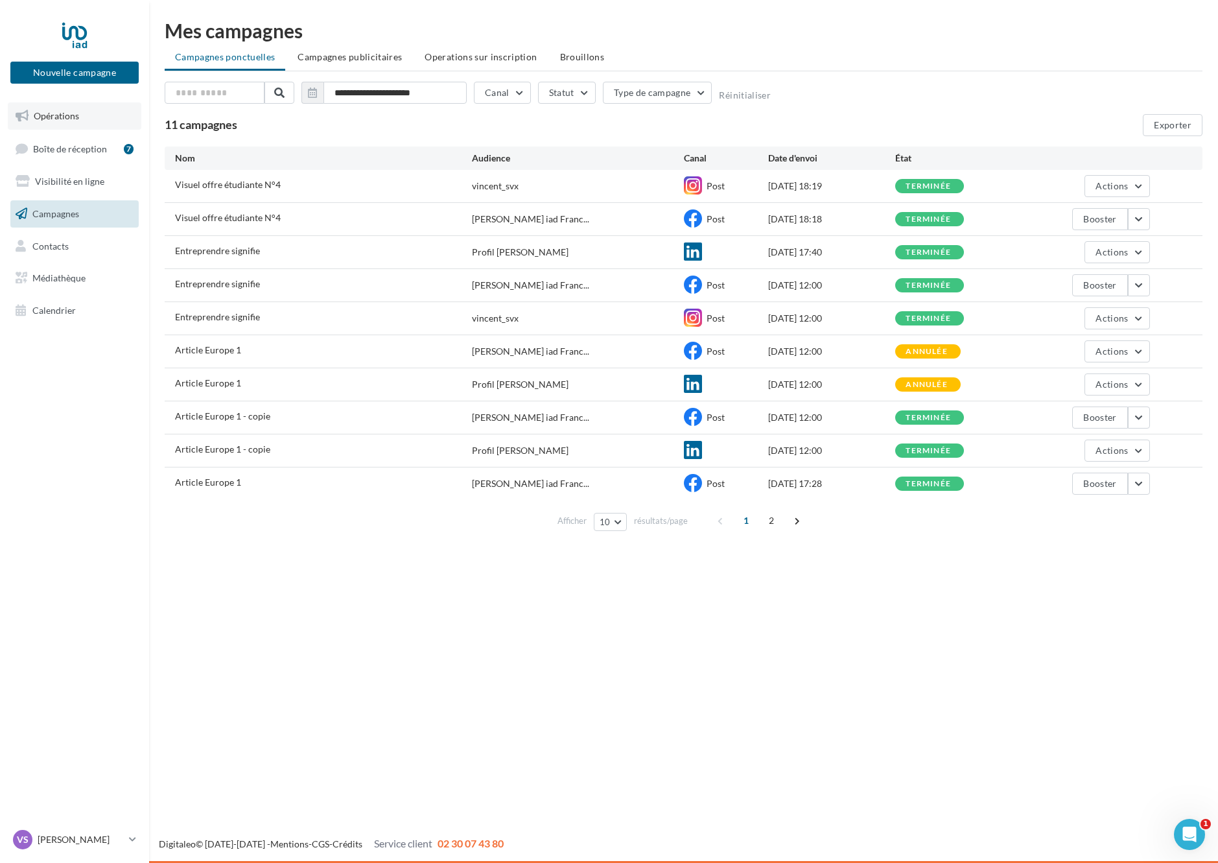
click at [71, 122] on link "Opérations" at bounding box center [75, 115] width 134 height 27
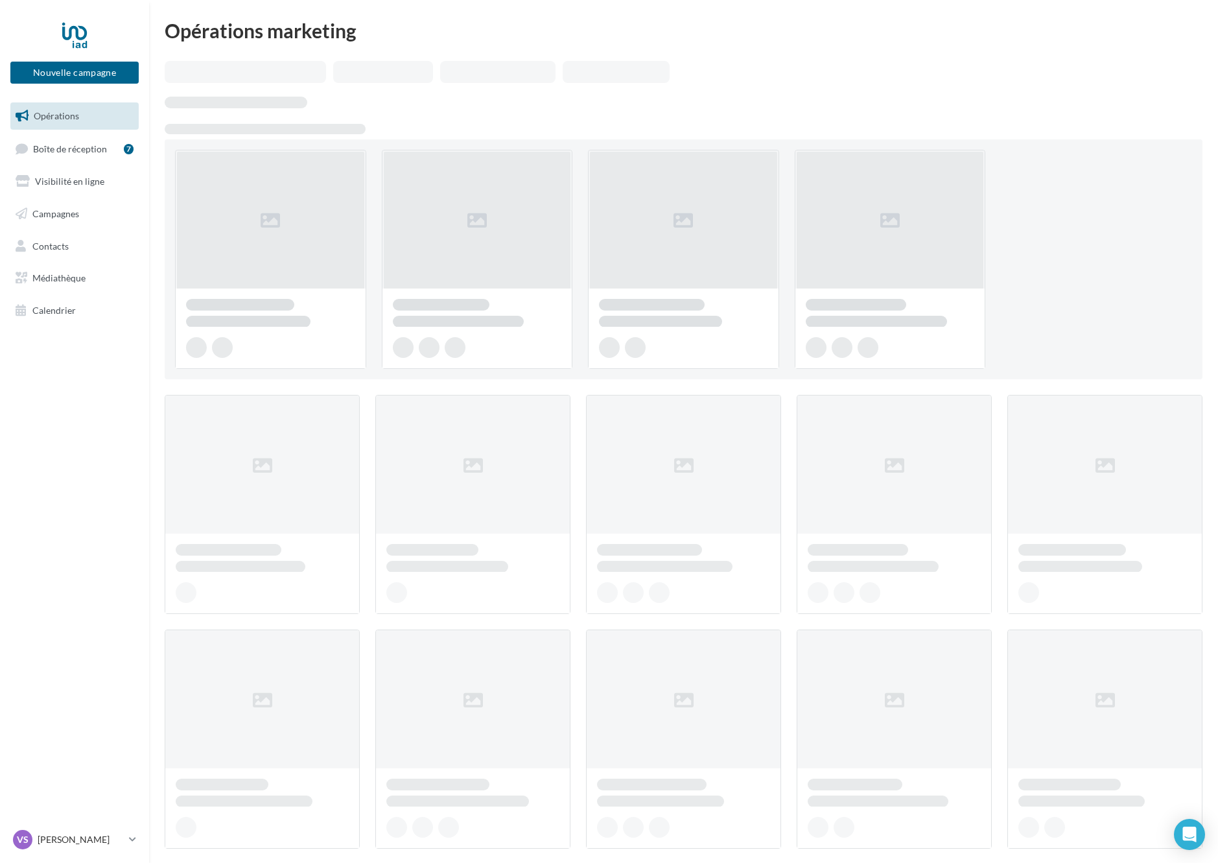
click at [269, 181] on div at bounding box center [270, 259] width 191 height 219
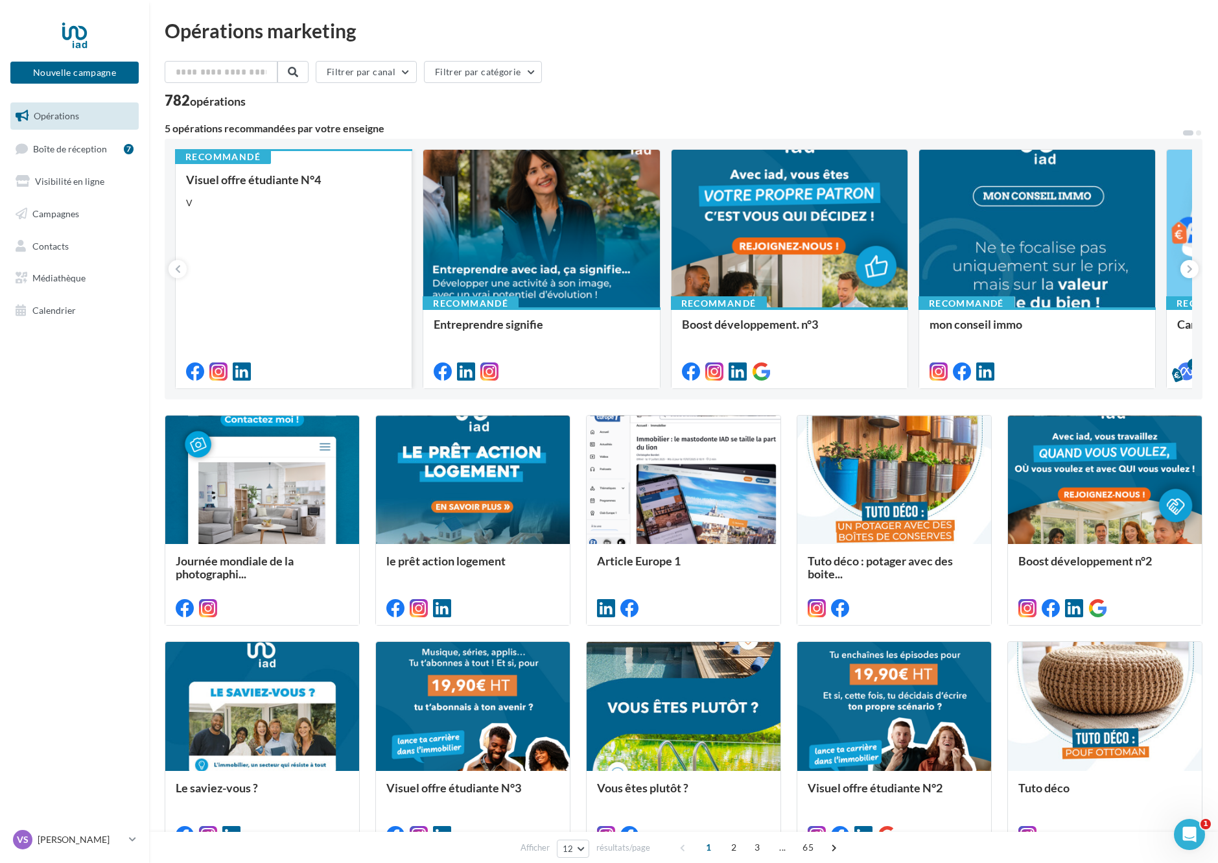
click at [275, 192] on div "Visuel offre étudiante N°4 V" at bounding box center [293, 275] width 215 height 204
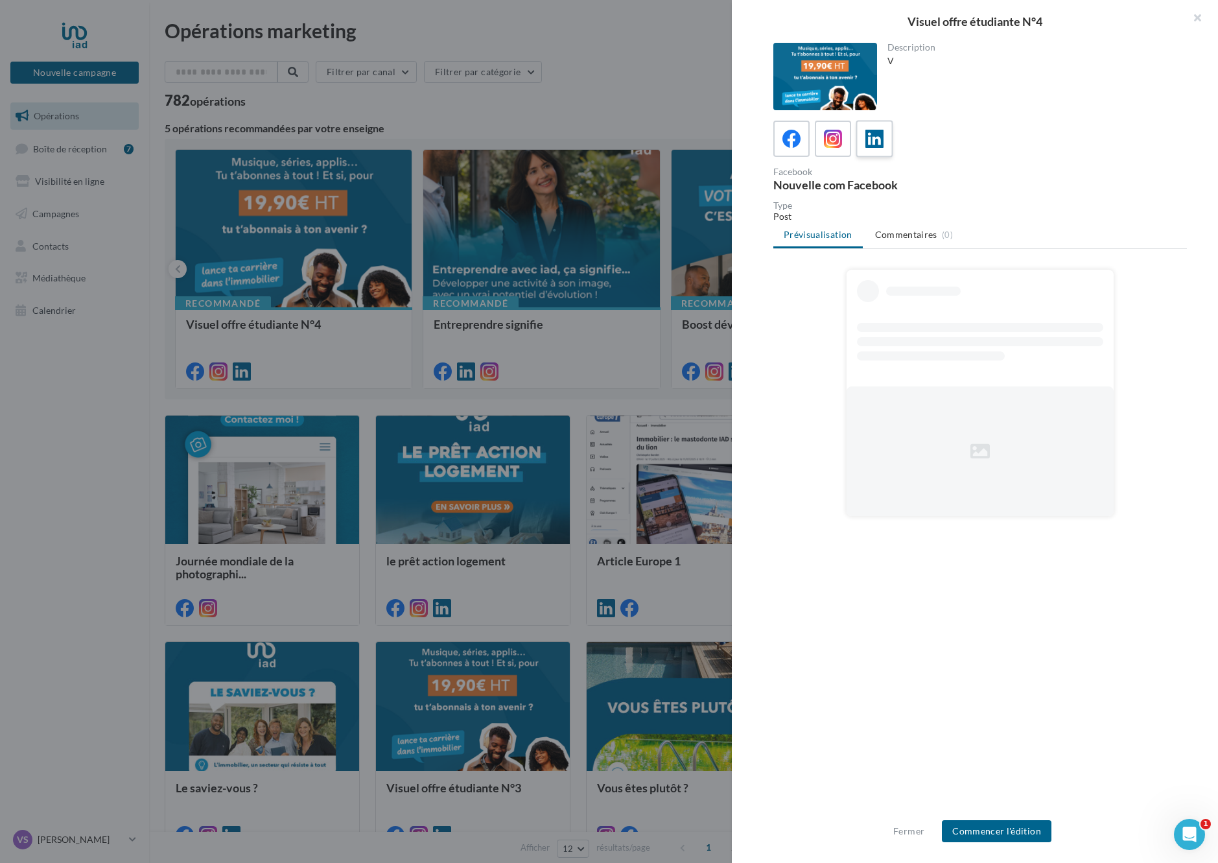
click at [887, 137] on label at bounding box center [874, 138] width 37 height 37
click at [1032, 837] on button "Commencer l'édition" at bounding box center [997, 831] width 110 height 22
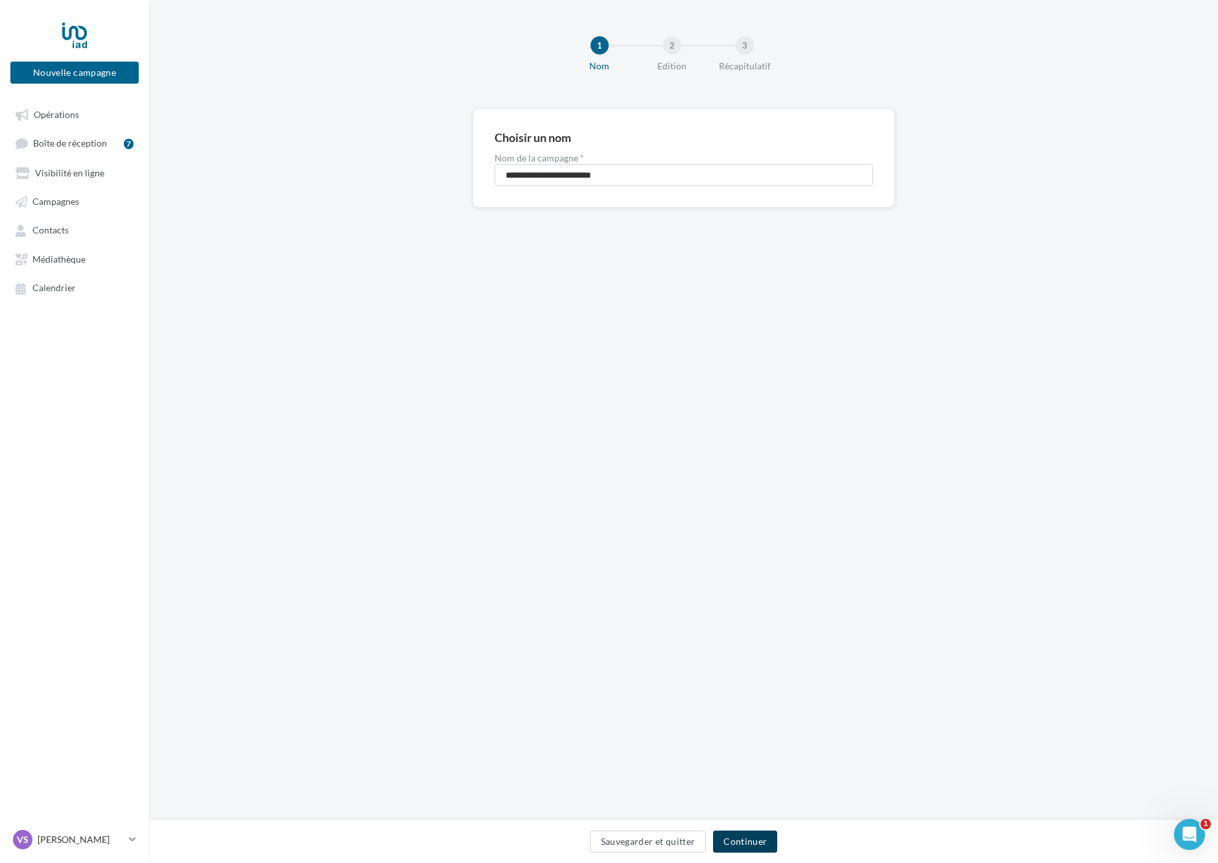
click at [750, 841] on button "Continuer" at bounding box center [745, 841] width 64 height 22
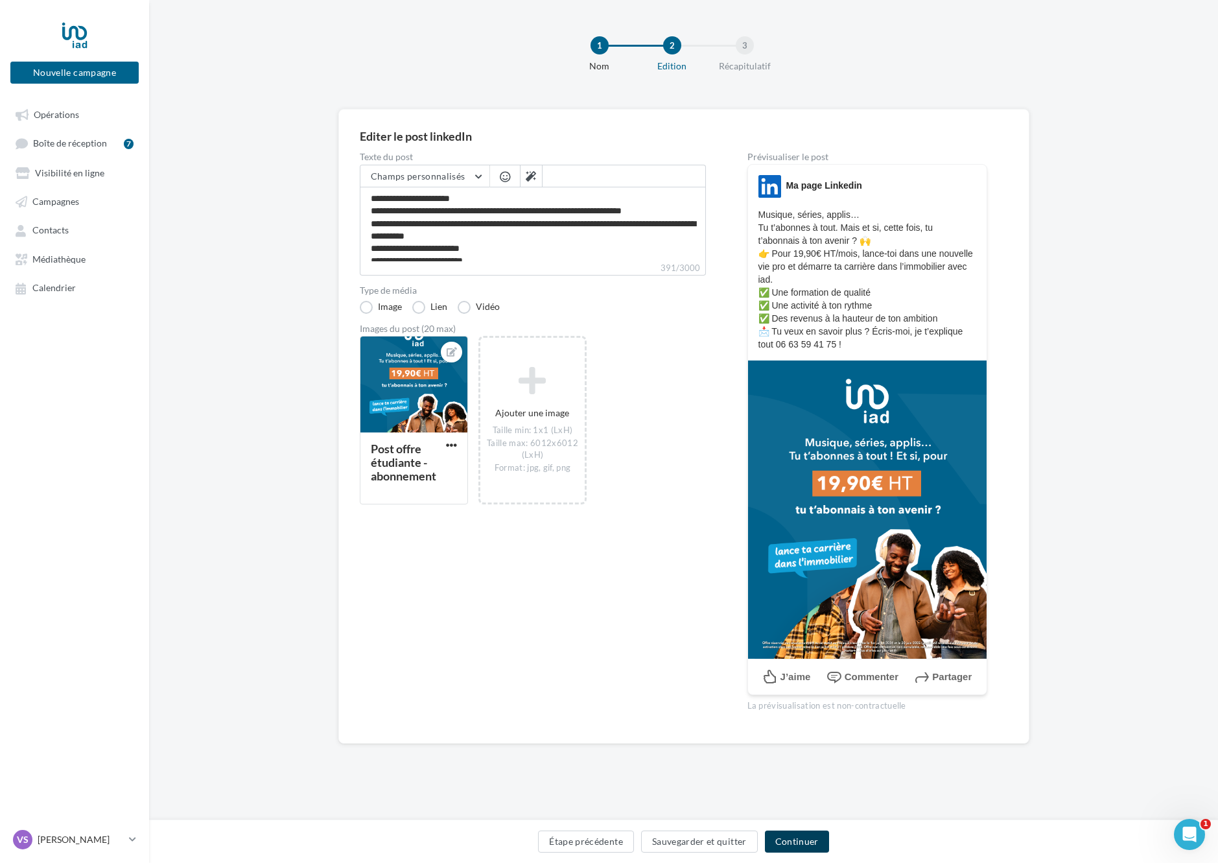
click at [804, 843] on button "Continuer" at bounding box center [797, 841] width 64 height 22
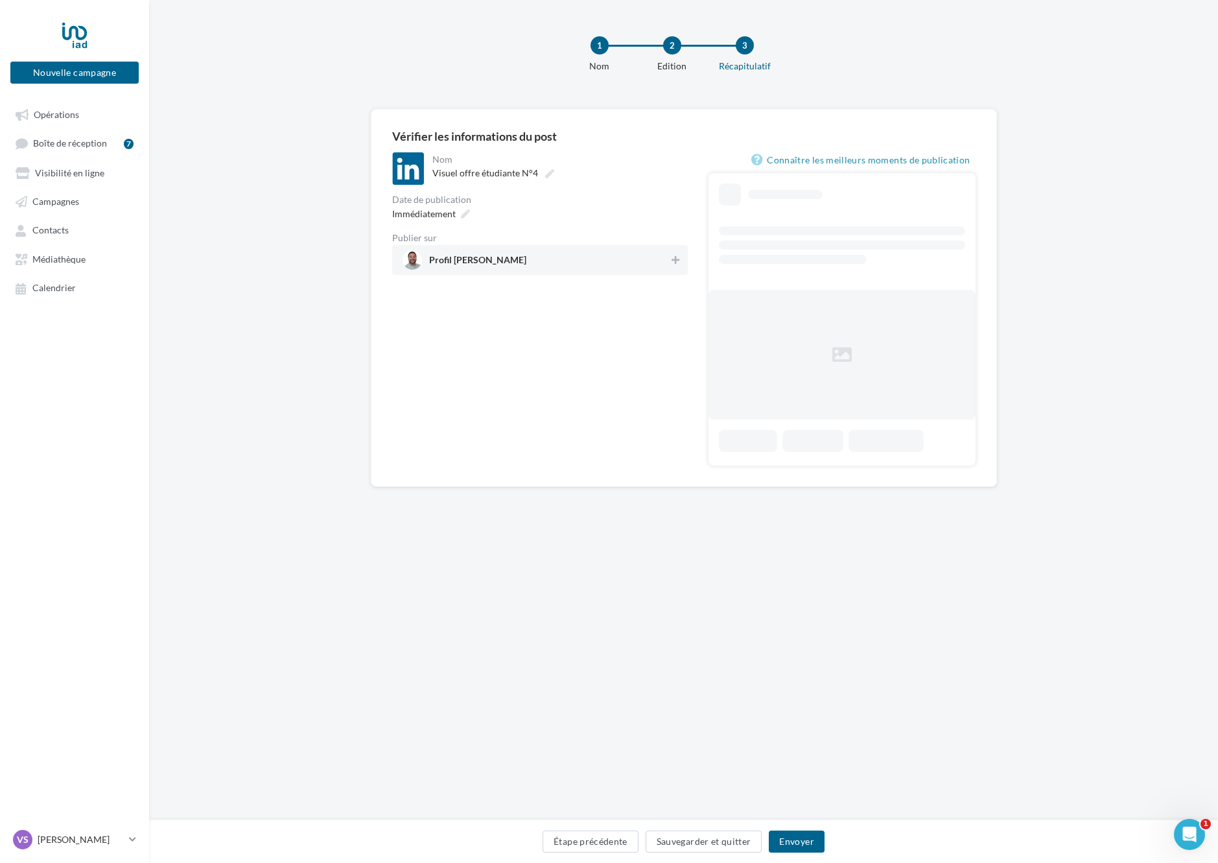
click at [556, 279] on div "**********" at bounding box center [540, 308] width 296 height 313
click at [560, 263] on span "Profil Vincent Savreux" at bounding box center [535, 259] width 267 height 19
click at [798, 837] on button "Envoyer" at bounding box center [796, 841] width 55 height 22
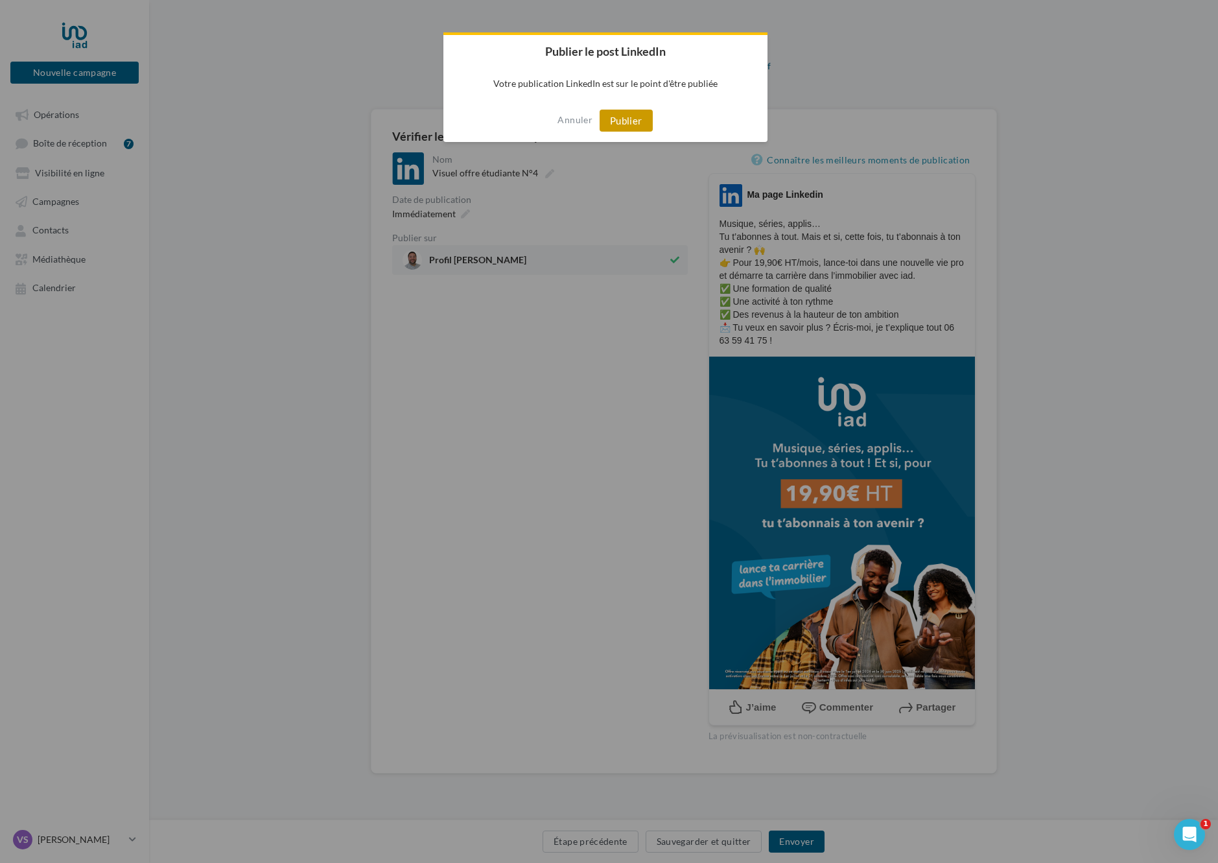
click at [618, 129] on button "Publier" at bounding box center [626, 121] width 53 height 22
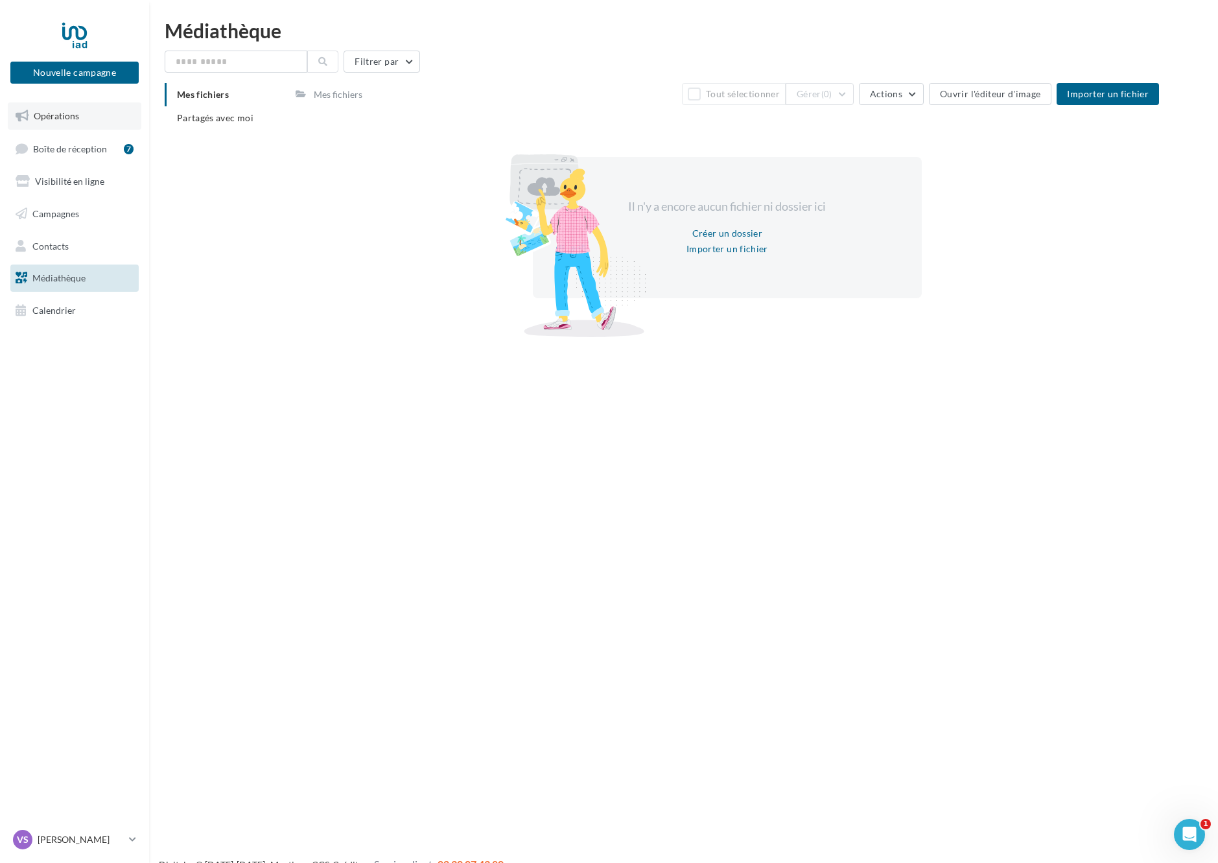
click at [102, 112] on link "Opérations" at bounding box center [75, 115] width 134 height 27
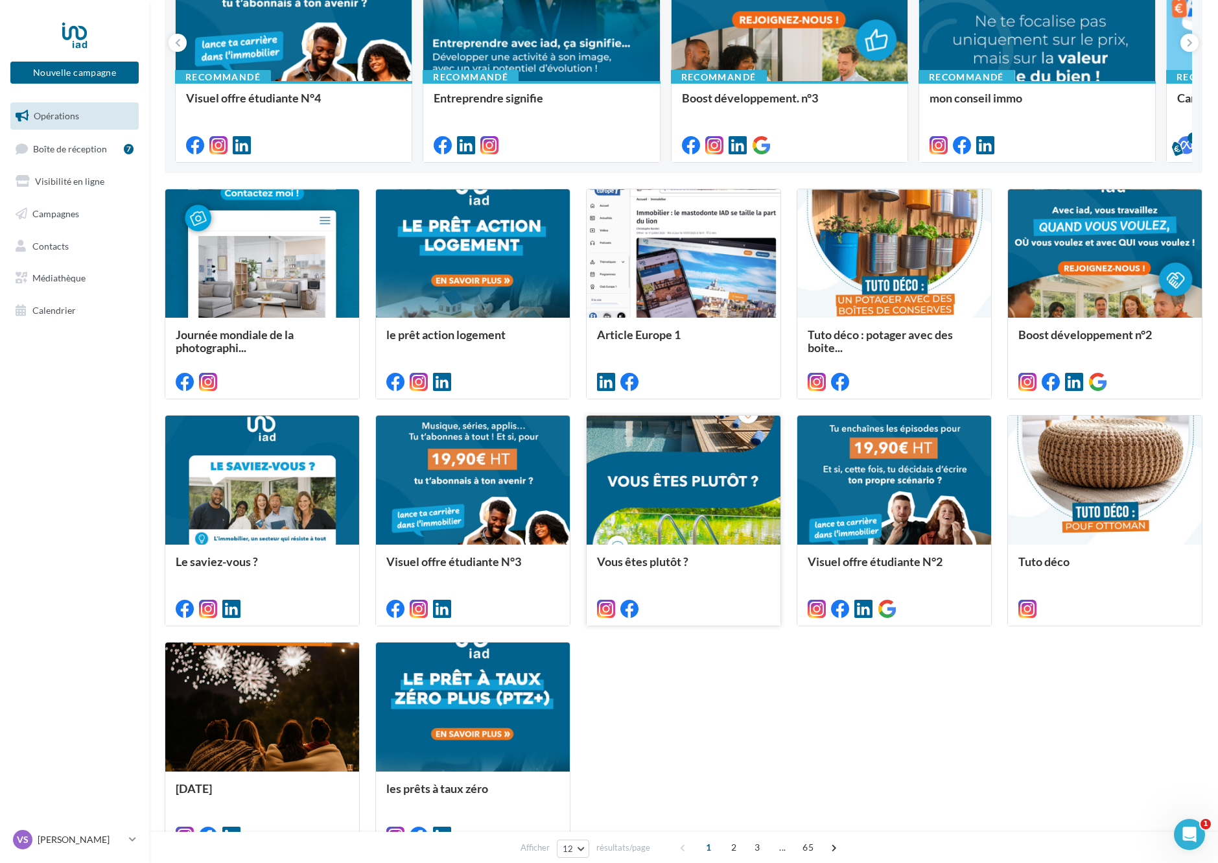
scroll to position [325, 0]
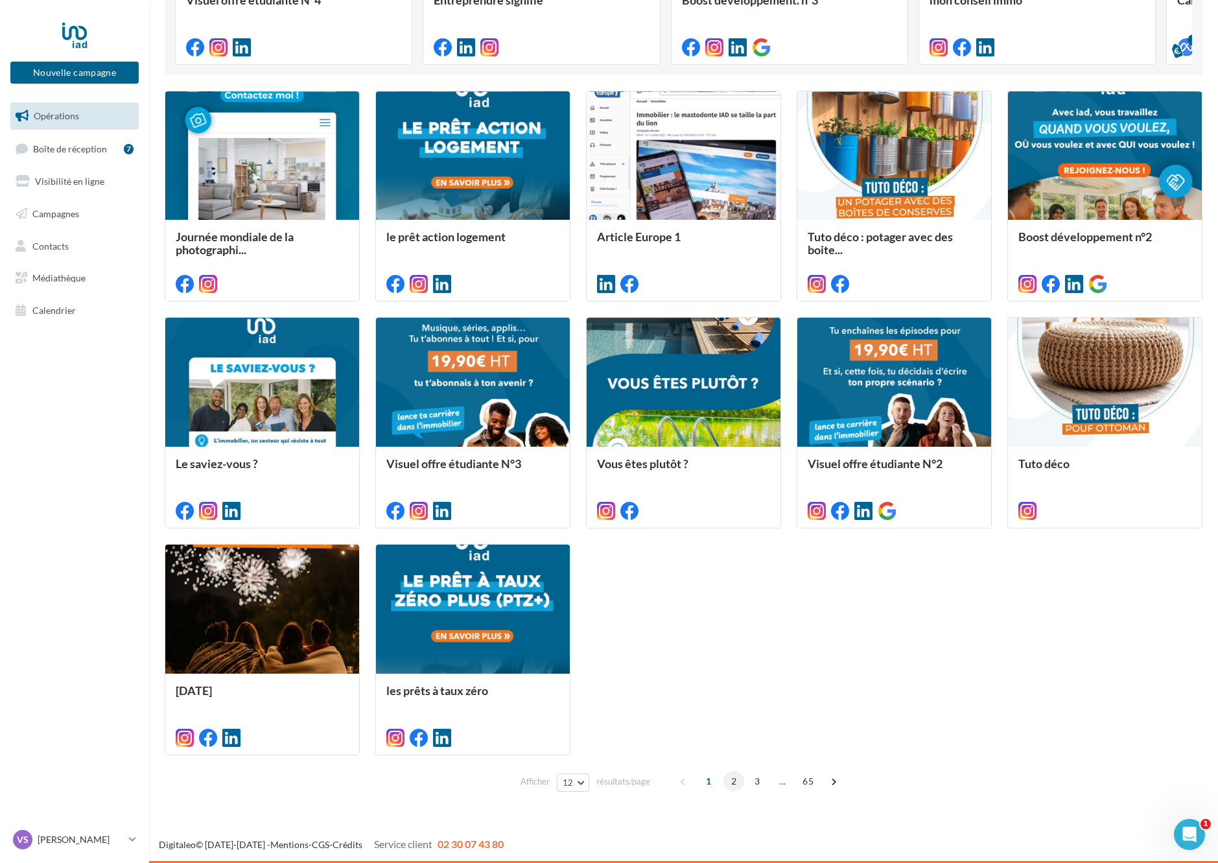
click at [733, 779] on span "2" at bounding box center [733, 781] width 21 height 21
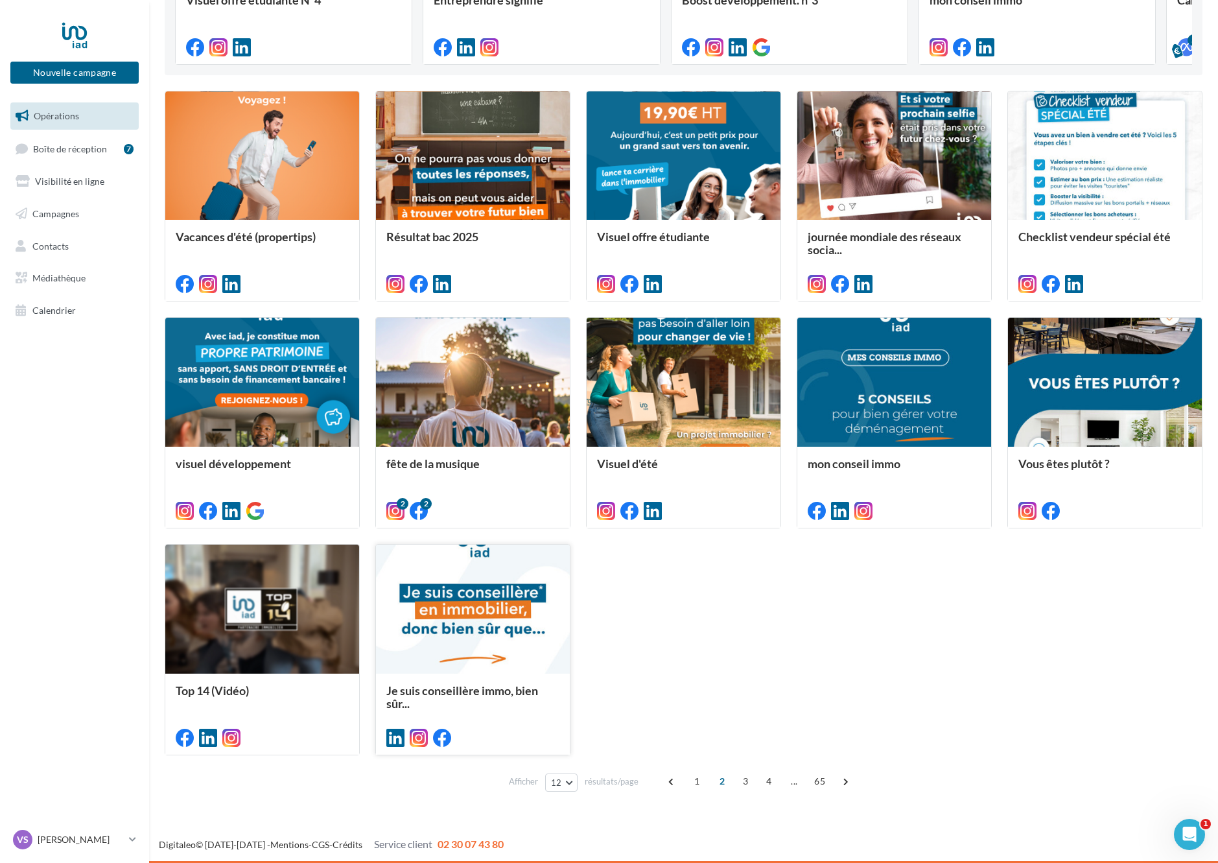
click at [455, 606] on div at bounding box center [473, 609] width 194 height 130
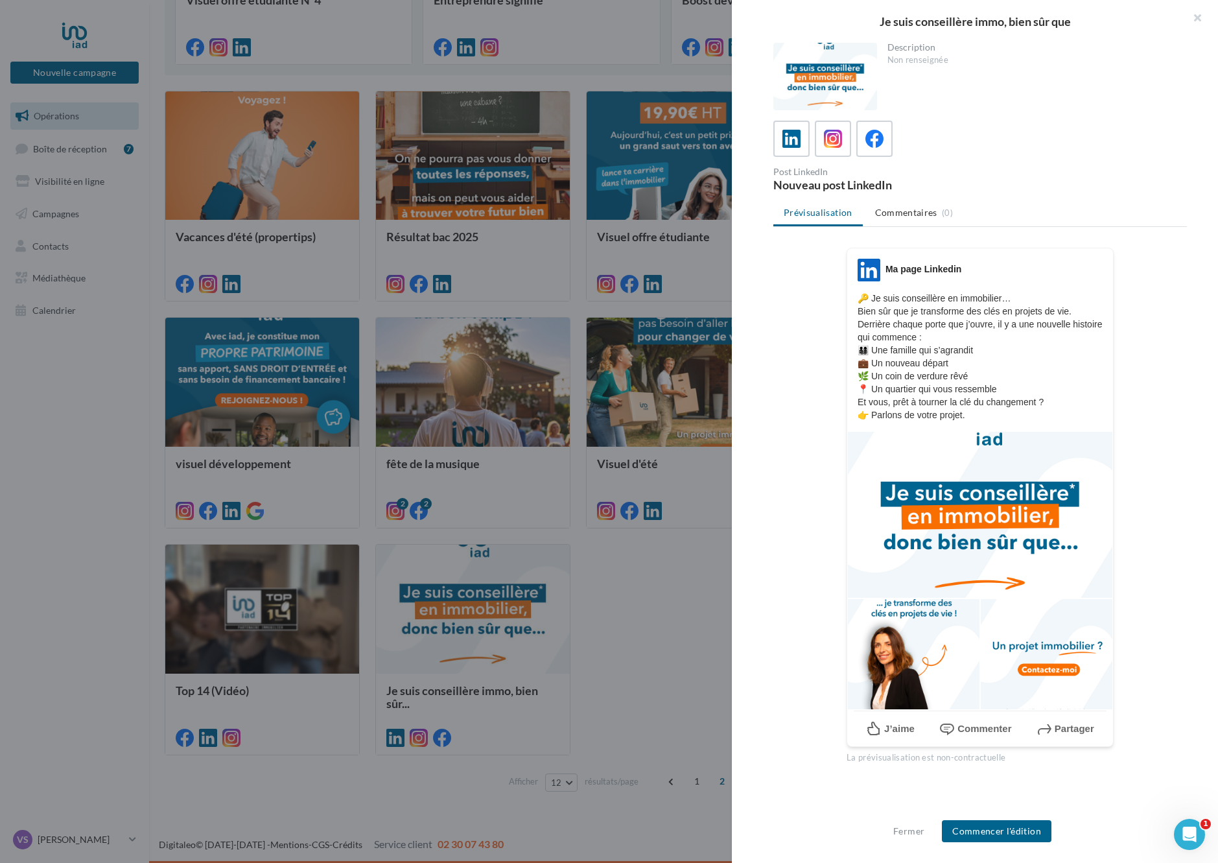
drag, startPoint x: 1199, startPoint y: 22, endPoint x: 1110, endPoint y: 12, distance: 89.3
click at [1198, 22] on button "button" at bounding box center [1192, 19] width 52 height 39
